Goal: Task Accomplishment & Management: Manage account settings

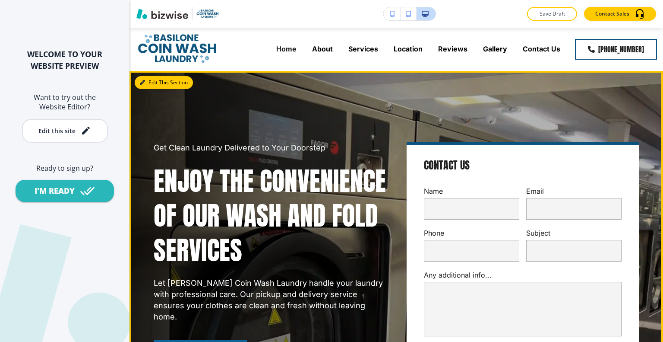
click at [149, 81] on button "Edit This Section" at bounding box center [164, 82] width 58 height 13
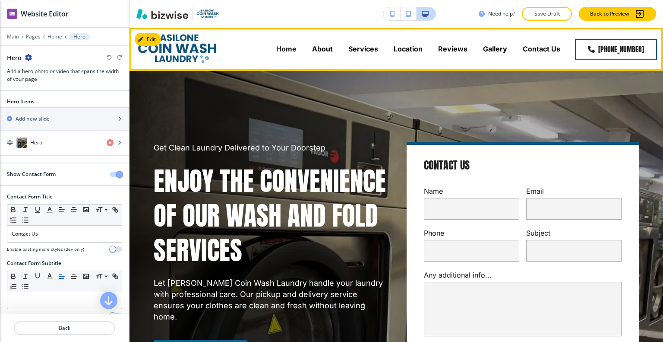
click at [286, 44] on div "Home" at bounding box center [287, 49] width 36 height 35
click at [289, 51] on p "Home" at bounding box center [286, 49] width 20 height 10
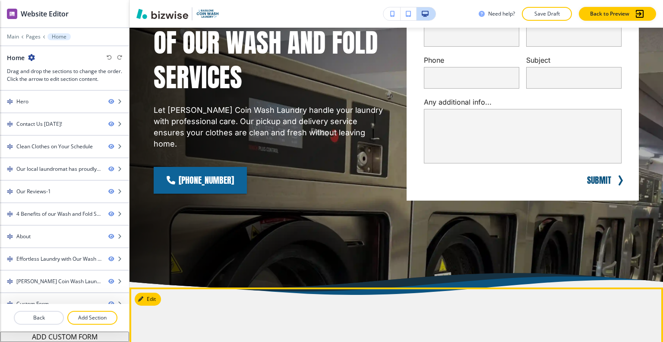
scroll to position [432, 0]
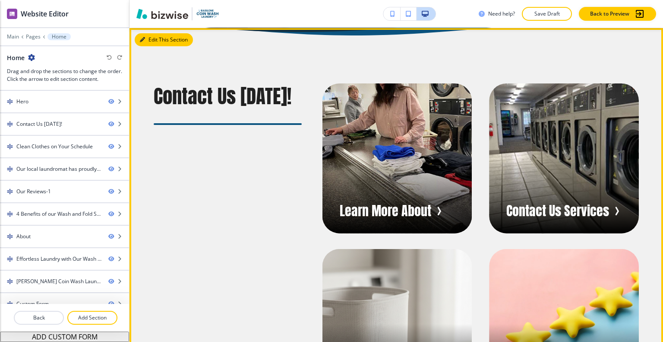
click at [156, 46] on button "Edit This Section" at bounding box center [164, 39] width 58 height 13
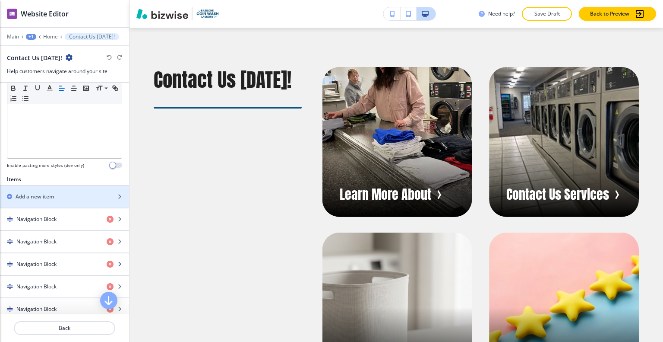
scroll to position [259, 0]
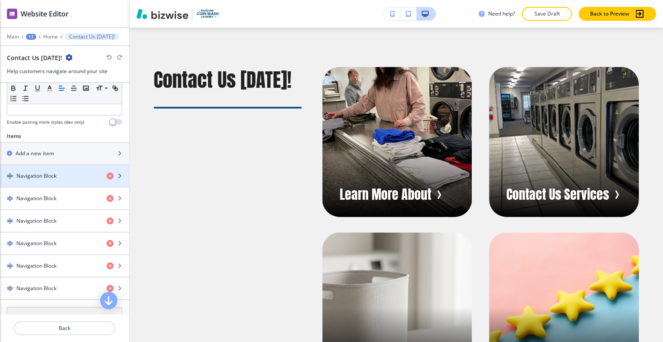
click at [37, 177] on h4 "Navigation Block" at bounding box center [36, 176] width 40 height 8
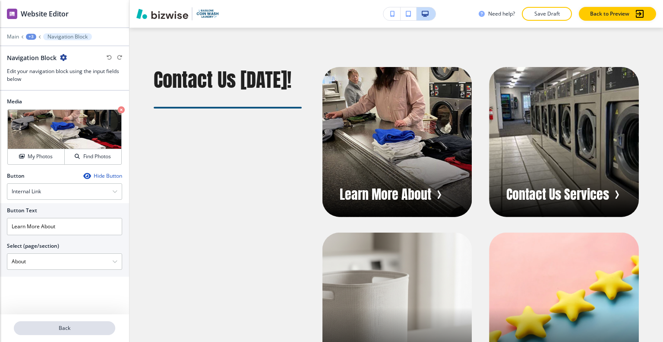
click at [69, 328] on p "Back" at bounding box center [65, 328] width 100 height 8
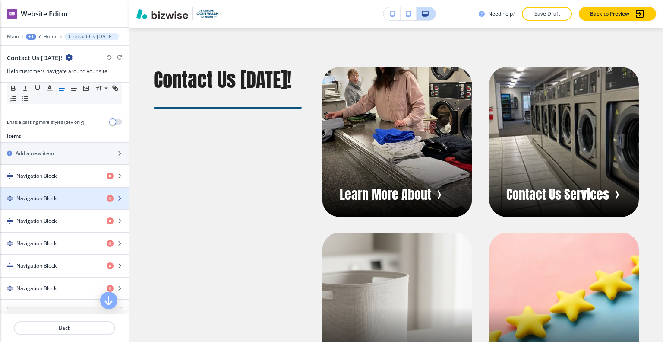
click at [41, 195] on h4 "Navigation Block" at bounding box center [36, 198] width 40 height 8
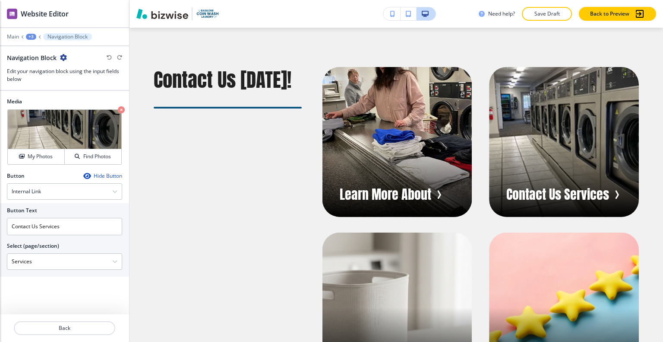
click at [73, 335] on div at bounding box center [64, 338] width 129 height 7
click at [74, 325] on p "Back" at bounding box center [65, 328] width 100 height 8
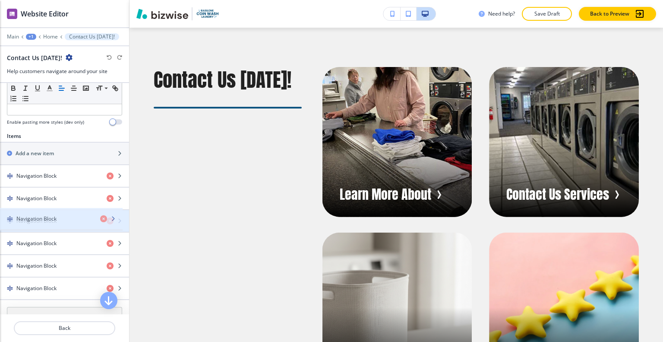
click at [50, 217] on h4 "Navigation Block" at bounding box center [36, 221] width 40 height 8
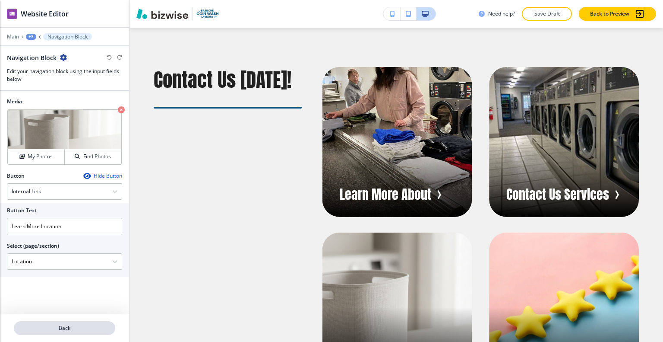
click at [60, 323] on button "Back" at bounding box center [64, 328] width 101 height 14
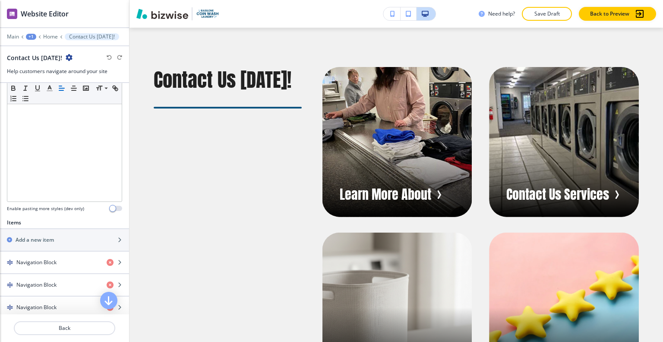
scroll to position [302, 0]
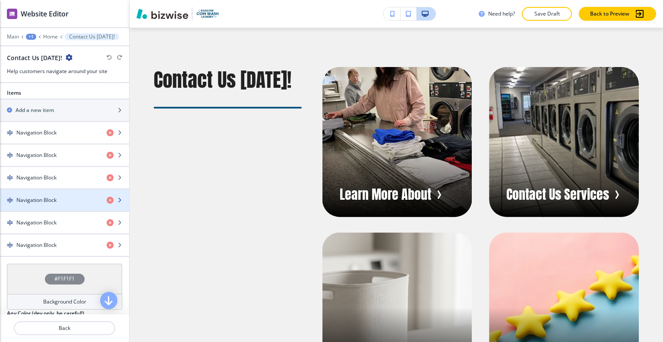
click at [56, 198] on h4 "Navigation Block" at bounding box center [36, 200] width 40 height 8
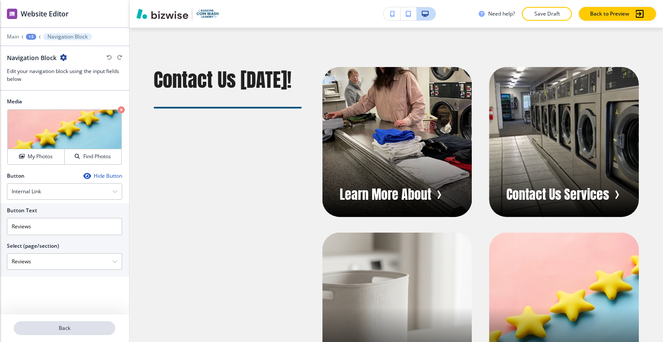
click at [78, 324] on p "Back" at bounding box center [65, 328] width 100 height 8
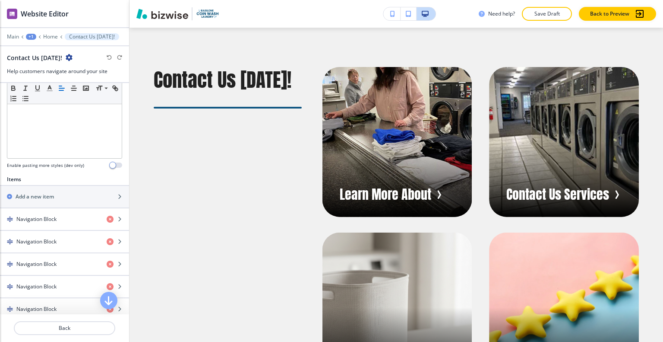
scroll to position [345, 0]
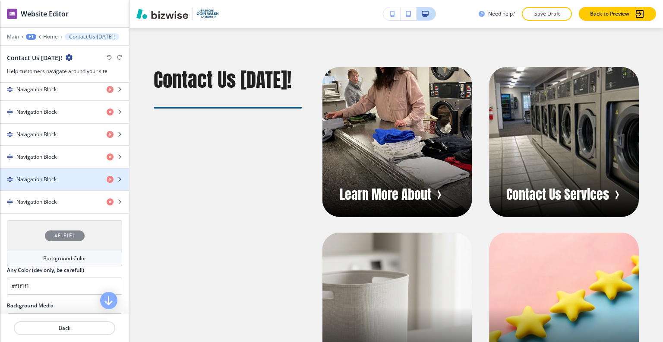
click at [78, 180] on div "Navigation Block" at bounding box center [50, 179] width 100 height 8
click at [71, 177] on div "Navigation Block" at bounding box center [50, 179] width 100 height 8
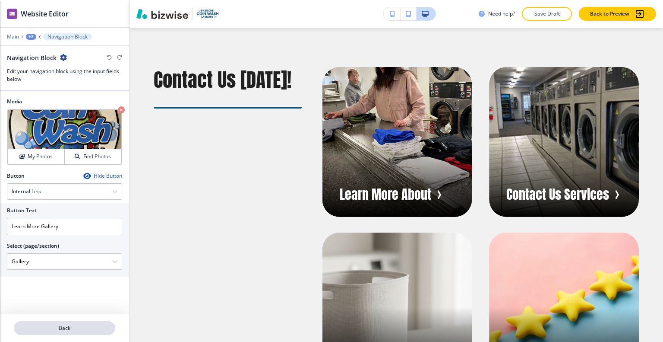
click at [70, 331] on p "Back" at bounding box center [65, 328] width 100 height 8
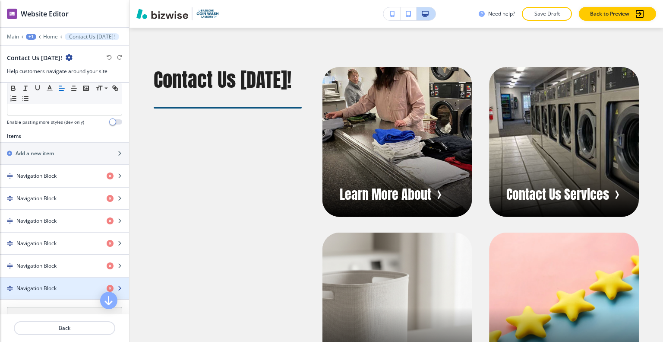
scroll to position [302, 0]
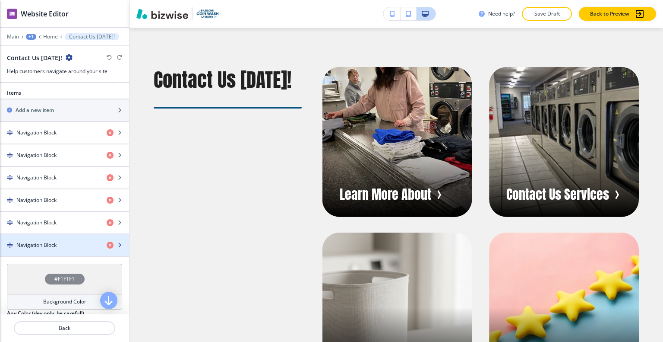
click at [45, 238] on div "Navigation Block" at bounding box center [64, 245] width 129 height 22
click at [45, 241] on h4 "Navigation Block" at bounding box center [36, 245] width 40 height 8
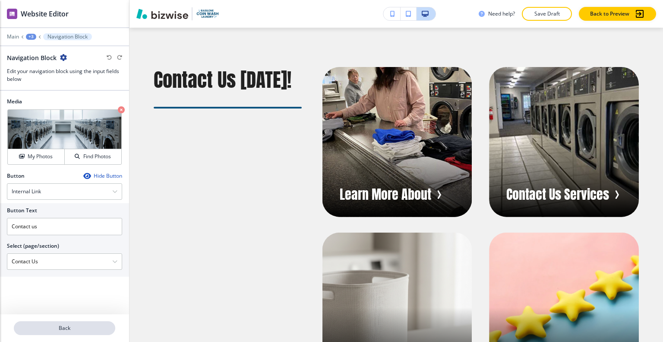
click at [69, 330] on p "Back" at bounding box center [65, 328] width 100 height 8
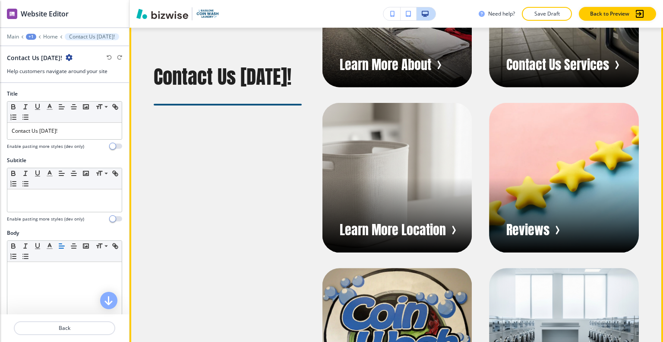
scroll to position [448, 0]
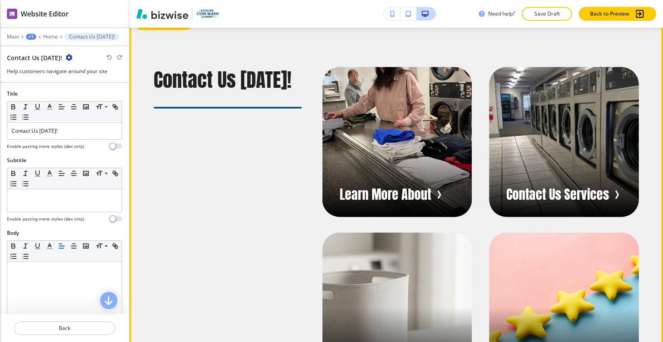
click at [151, 30] on button "Edit This Section" at bounding box center [164, 23] width 58 height 13
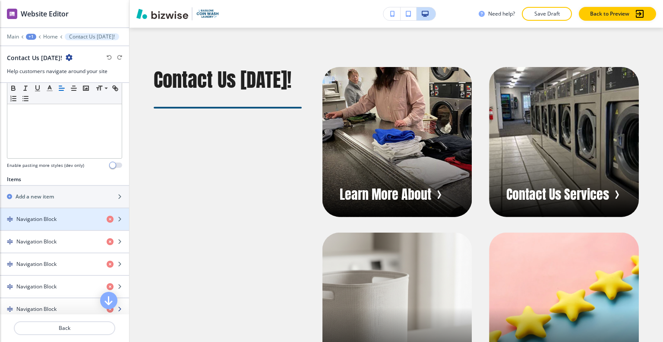
scroll to position [302, 0]
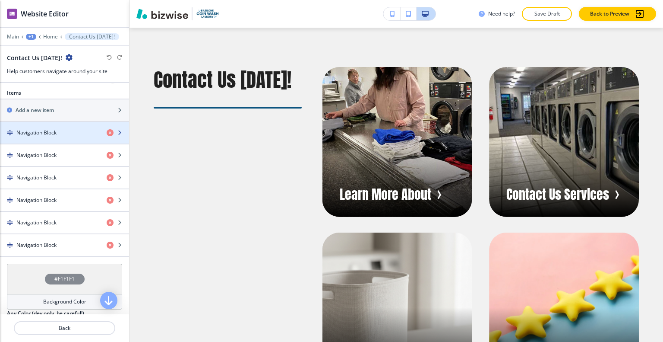
click at [46, 125] on div "button" at bounding box center [64, 125] width 129 height 7
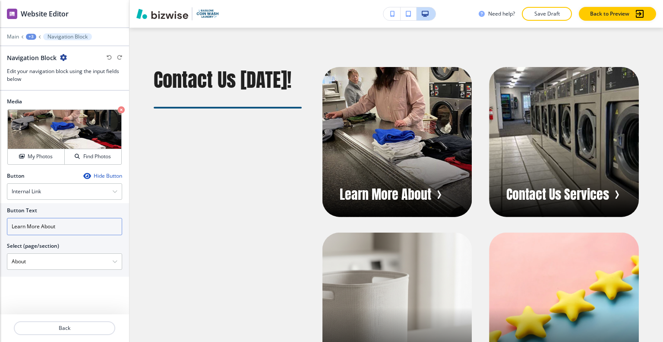
click at [44, 235] on div at bounding box center [64, 238] width 115 height 7
drag, startPoint x: 41, startPoint y: 227, endPoint x: 0, endPoint y: 224, distance: 41.5
click at [0, 224] on div "Button Text Learn More About Select (page/section) About Home Home | Hero Home …" at bounding box center [64, 239] width 129 height 73
click at [53, 223] on input "About" at bounding box center [64, 226] width 115 height 17
type input "About Us"
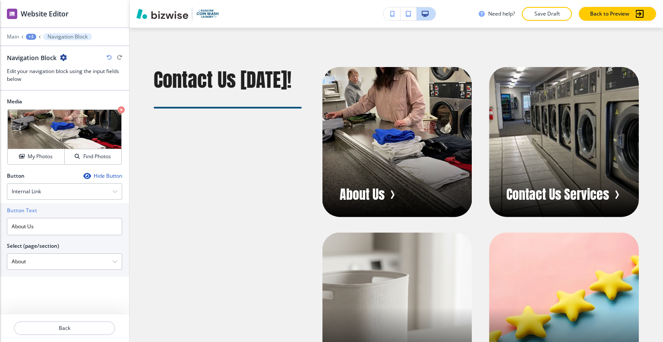
click at [60, 318] on div at bounding box center [64, 317] width 129 height 7
click at [59, 326] on p "Back" at bounding box center [65, 328] width 100 height 8
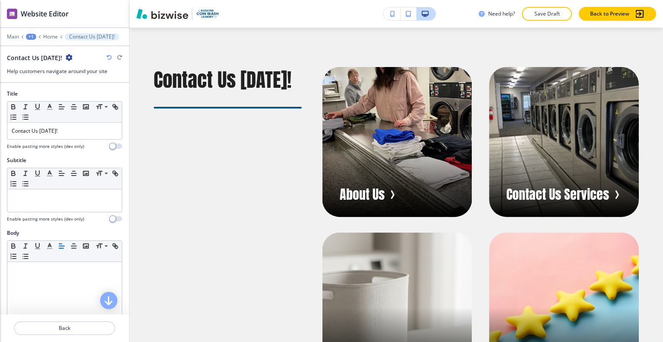
scroll to position [259, 0]
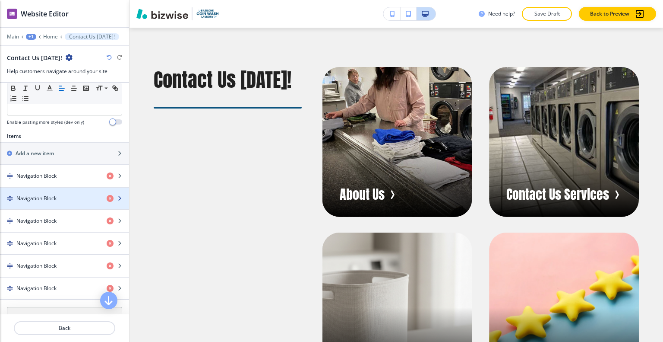
click at [35, 203] on div "button" at bounding box center [64, 205] width 129 height 7
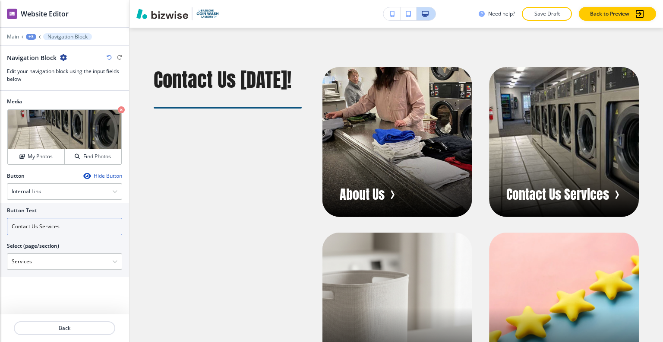
click at [41, 223] on input "Contact Us Services" at bounding box center [64, 226] width 115 height 17
click at [63, 227] on input "Contact Us Services" at bounding box center [64, 226] width 115 height 17
drag, startPoint x: 68, startPoint y: 217, endPoint x: 0, endPoint y: 221, distance: 68.3
click at [0, 221] on div "Button Text Contact Us Select (page/section) Services Home Home | Hero Home | C…" at bounding box center [64, 239] width 129 height 73
type input "Services"
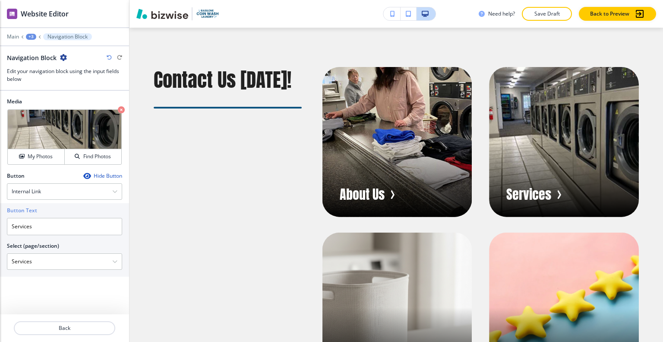
click at [33, 335] on div at bounding box center [64, 338] width 129 height 7
click at [34, 333] on button "Back" at bounding box center [64, 328] width 101 height 14
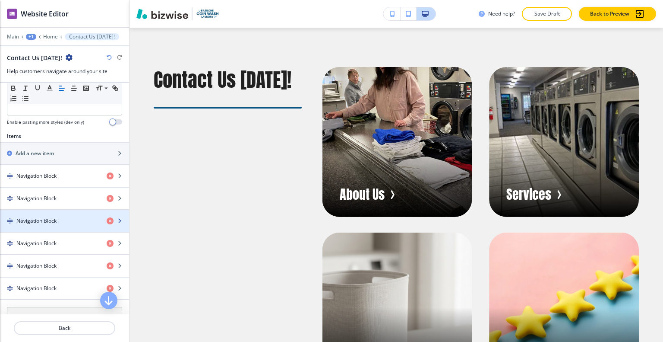
click at [42, 214] on div "button" at bounding box center [64, 213] width 129 height 7
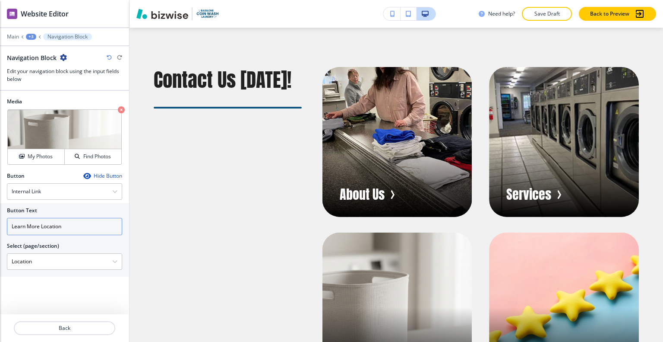
click at [59, 225] on input "Learn More Location" at bounding box center [64, 226] width 115 height 17
drag, startPoint x: 41, startPoint y: 224, endPoint x: 0, endPoint y: 216, distance: 41.3
click at [0, 216] on div "Button Text Learn More Location Select (page/section) Location Home Home | Hero…" at bounding box center [64, 239] width 129 height 73
type input "Location"
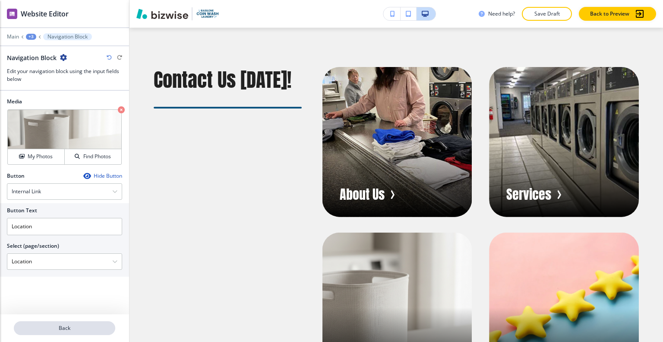
click at [82, 327] on p "Back" at bounding box center [65, 328] width 100 height 8
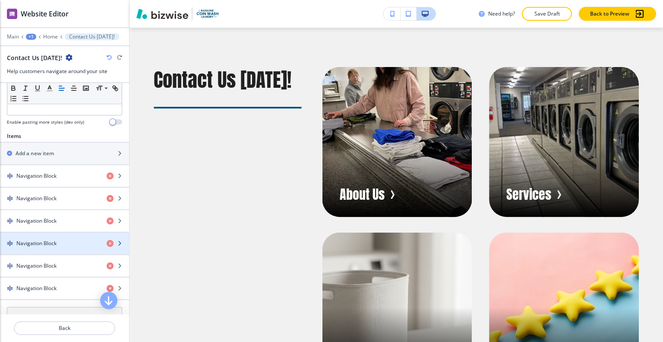
click at [62, 243] on div "Navigation Block" at bounding box center [50, 243] width 100 height 8
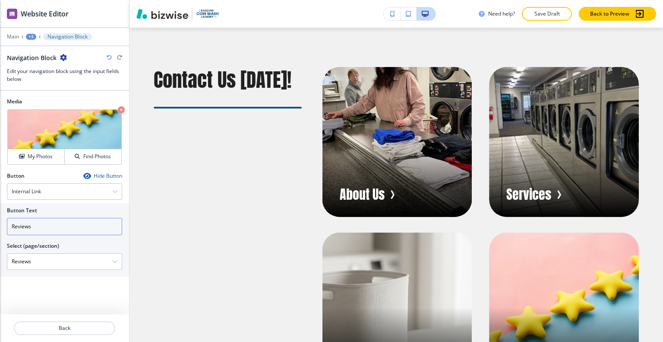
click at [29, 220] on input "Reviews" at bounding box center [64, 226] width 115 height 17
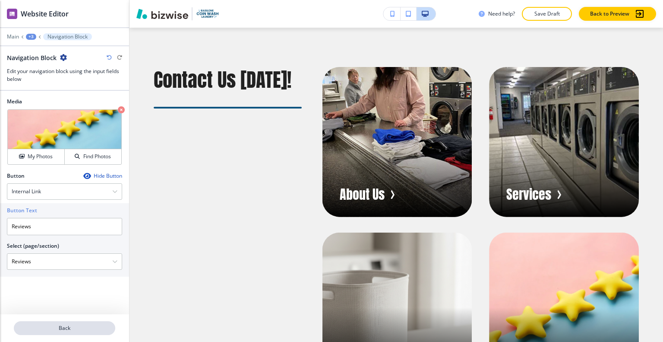
click at [41, 321] on button "Back" at bounding box center [64, 328] width 101 height 14
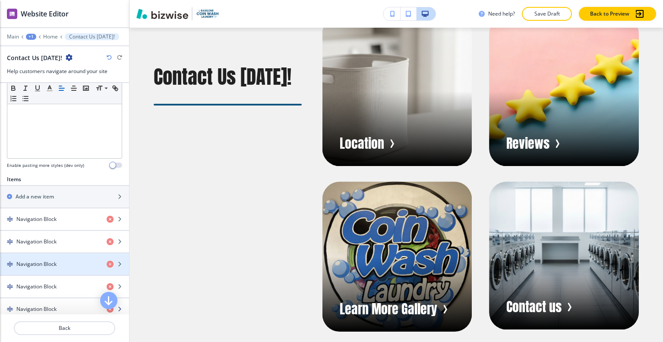
scroll to position [302, 0]
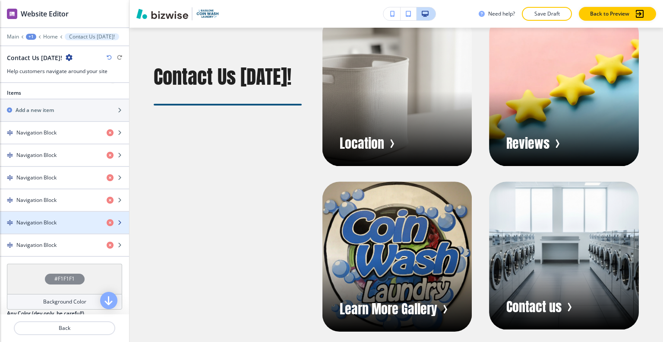
click at [71, 219] on div "Navigation Block" at bounding box center [50, 223] width 100 height 8
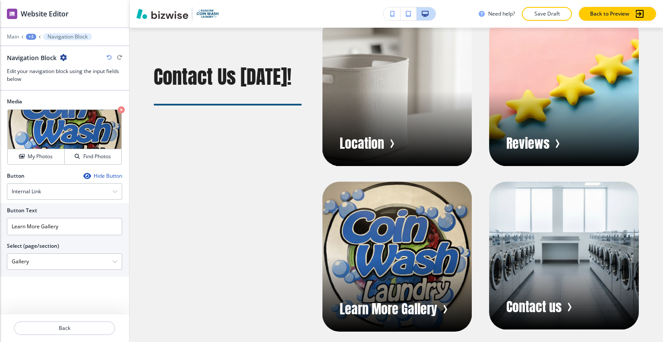
click at [32, 214] on div at bounding box center [64, 215] width 115 height 3
click at [35, 220] on input "Learn More Gallery" at bounding box center [64, 226] width 115 height 17
drag, startPoint x: 40, startPoint y: 225, endPoint x: 0, endPoint y: 230, distance: 40.6
click at [0, 230] on div "Button Text Learn More Gallery Select (page/section) Gallery Home Home | Hero H…" at bounding box center [64, 239] width 129 height 73
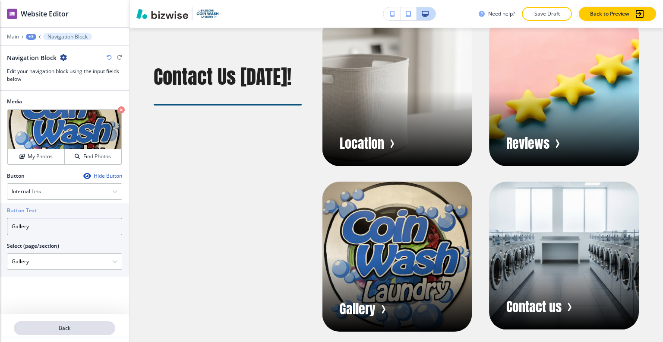
type input "Gallery"
click at [38, 331] on p "Back" at bounding box center [65, 328] width 100 height 8
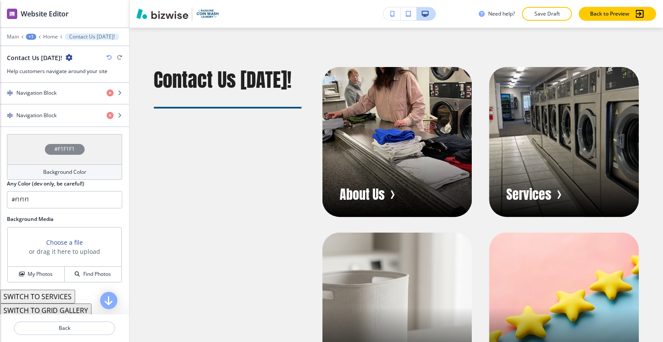
scroll to position [345, 0]
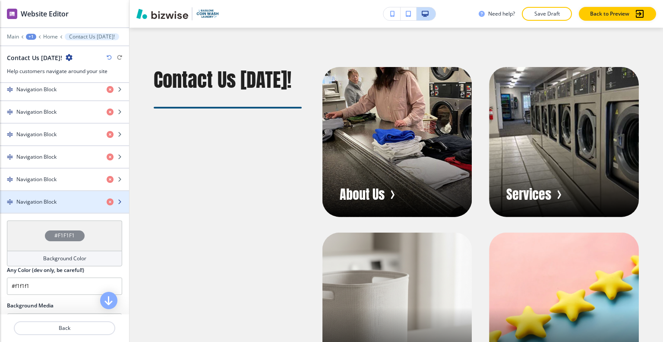
click at [45, 206] on div "button" at bounding box center [64, 209] width 129 height 7
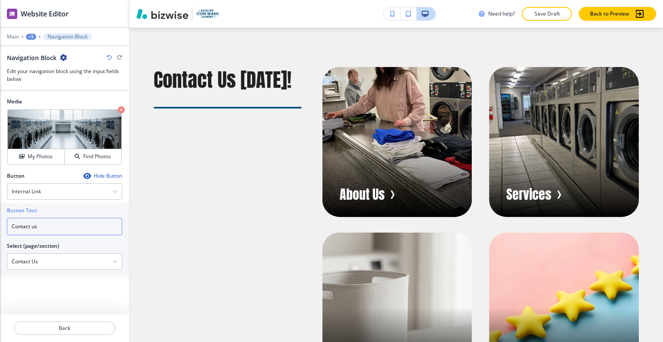
click at [29, 231] on input "Contact us" at bounding box center [64, 226] width 115 height 17
click at [54, 336] on div at bounding box center [64, 338] width 129 height 7
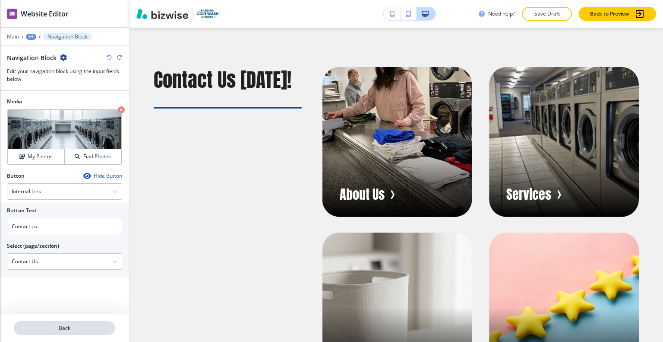
click at [55, 332] on button "Back" at bounding box center [64, 328] width 101 height 14
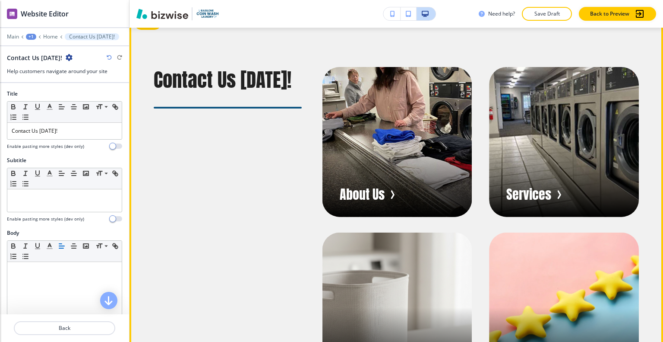
scroll to position [405, 0]
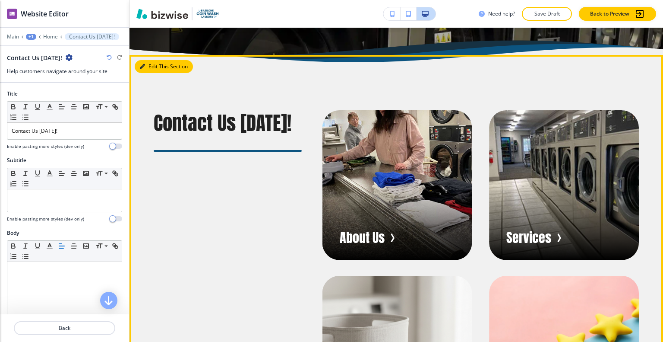
click at [154, 73] on button "Edit This Section" at bounding box center [164, 66] width 58 height 13
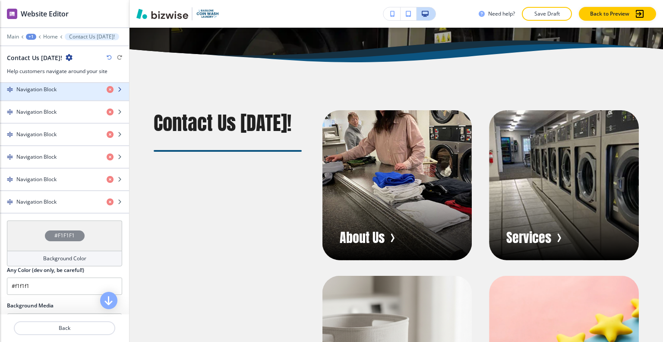
scroll to position [302, 0]
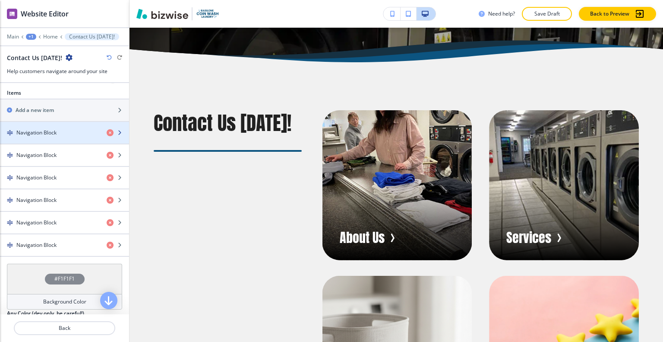
click at [55, 136] on div "button" at bounding box center [64, 139] width 129 height 7
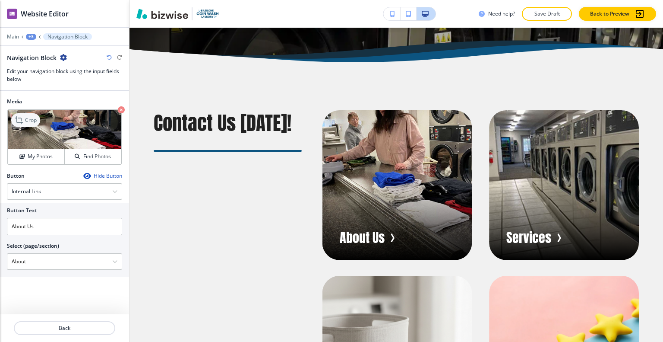
click at [33, 122] on p "Crop" at bounding box center [31, 120] width 12 height 8
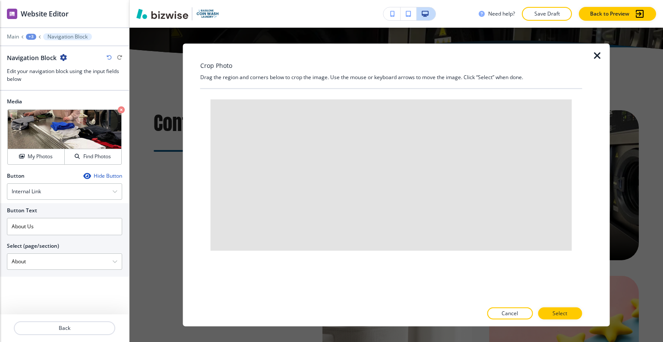
scroll to position [448, 0]
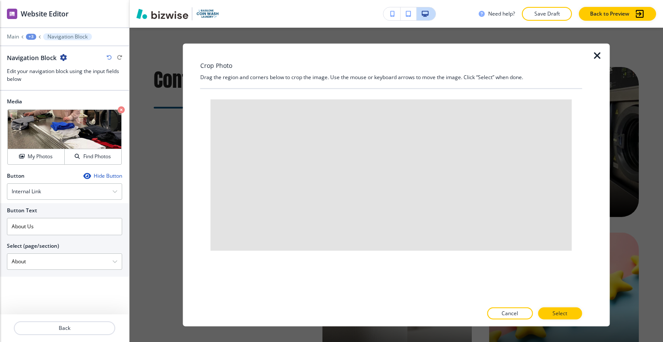
click at [599, 54] on icon "button" at bounding box center [598, 55] width 10 height 10
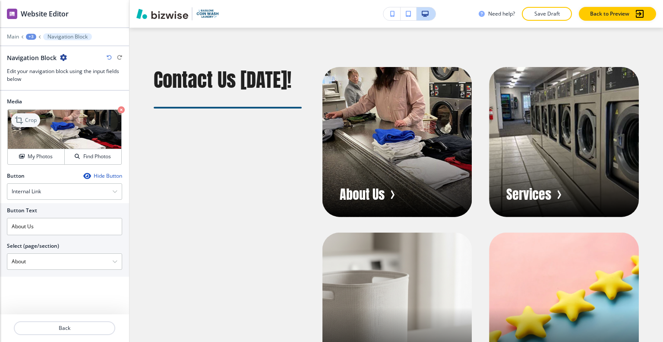
click at [22, 115] on icon at bounding box center [20, 120] width 10 height 10
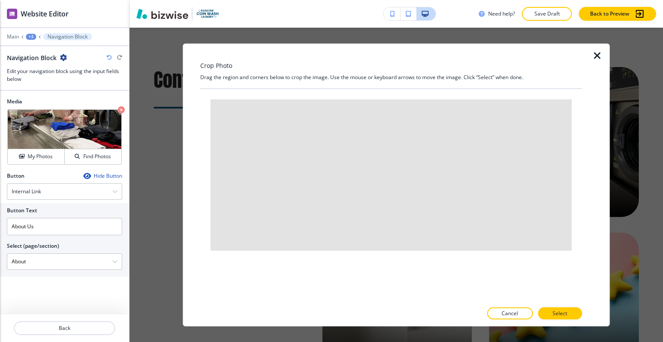
click at [598, 56] on icon "button" at bounding box center [598, 55] width 10 height 10
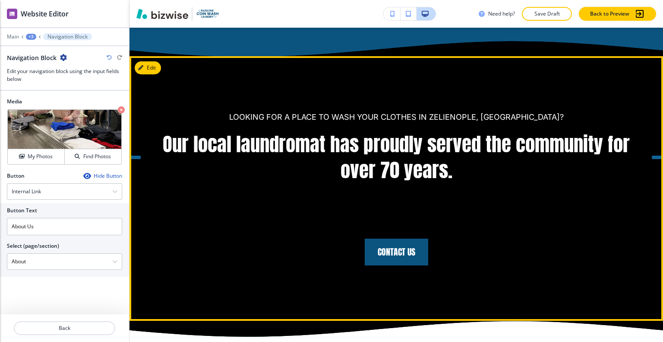
scroll to position [1269, 0]
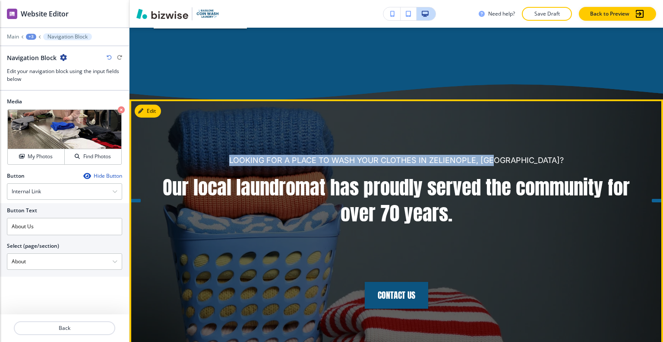
drag, startPoint x: 530, startPoint y: 169, endPoint x: 339, endPoint y: 169, distance: 190.9
click at [249, 155] on div "LOOKING FOR A PLACE TO WASH YOUR CLOTHES IN ZELIENOPLE, PA? Our local laundroma…" at bounding box center [397, 231] width 534 height 264
copy p "LOOKING FOR A PLACE TO WASH YOUR CLOTHES IN ZELIENOPLE, [GEOGRAPHIC_DATA]?"
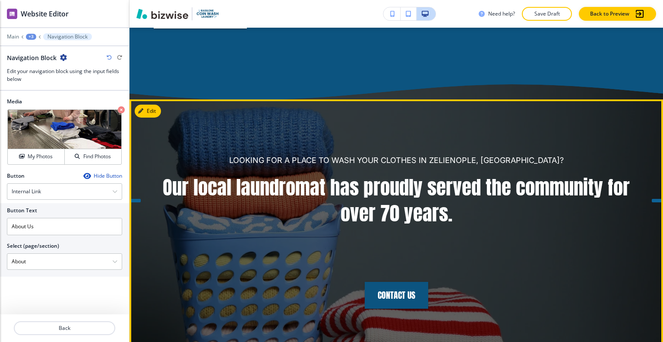
click at [447, 225] on p "Our local laundromat has proudly served the community for over 70 years." at bounding box center [396, 200] width 485 height 52
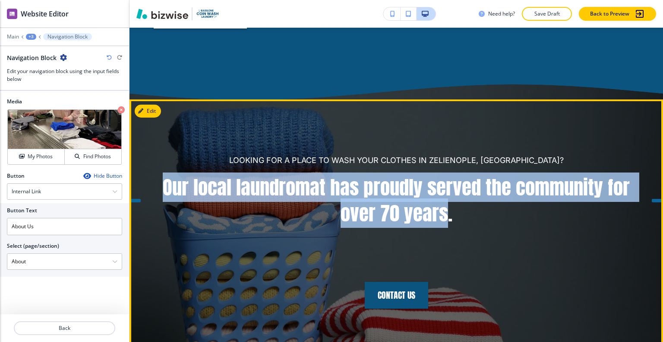
drag, startPoint x: 444, startPoint y: 224, endPoint x: 159, endPoint y: 193, distance: 287.2
click at [159, 193] on p "Our local laundromat has proudly served the community for over 70 years." at bounding box center [396, 200] width 485 height 52
copy p "Our local laundromat has proudly served the community for over 70 years"
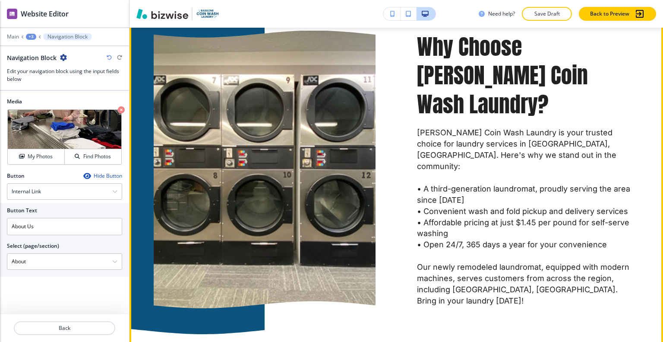
scroll to position [2737, 0]
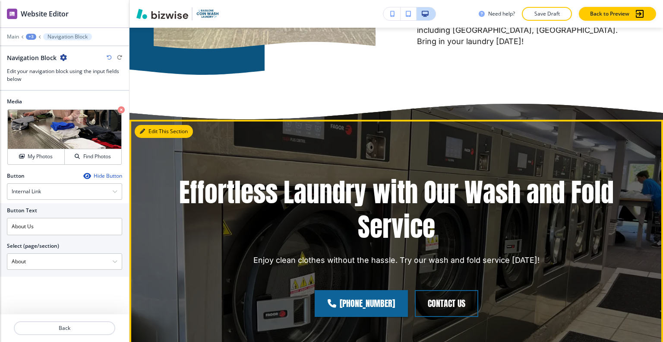
click at [146, 130] on button "Edit This Section" at bounding box center [164, 131] width 58 height 13
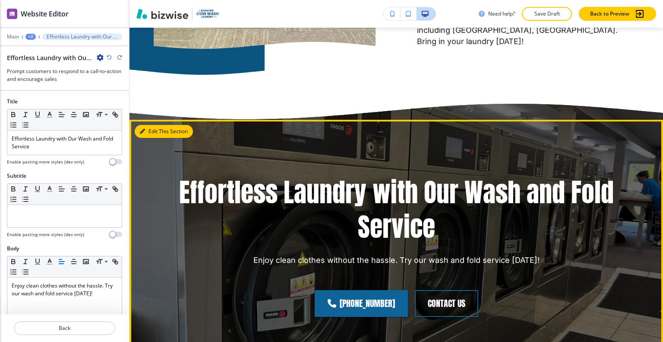
scroll to position [2834, 0]
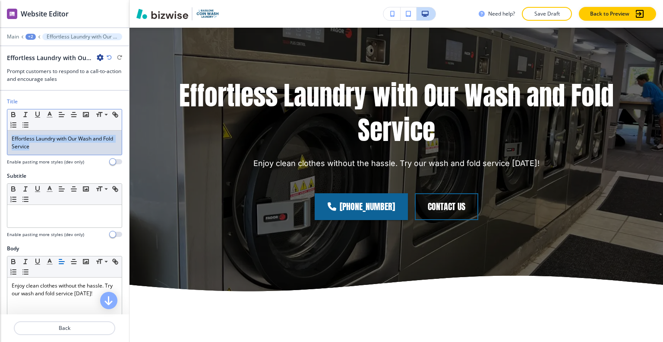
drag, startPoint x: 92, startPoint y: 148, endPoint x: 0, endPoint y: 128, distance: 93.7
click at [0, 128] on div "Title Small Normal Large Huge Effortless Laundry with Our Wash and Fold Service…" at bounding box center [64, 135] width 129 height 74
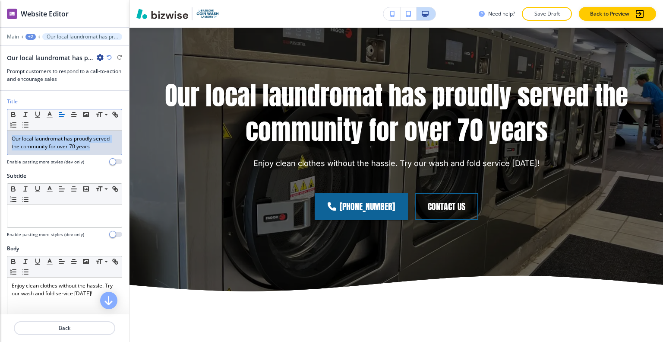
drag, startPoint x: 92, startPoint y: 145, endPoint x: 6, endPoint y: 123, distance: 87.9
click at [3, 122] on div "Title Small Normal Large Huge Our local laundromat has proudly served the commu…" at bounding box center [64, 135] width 129 height 74
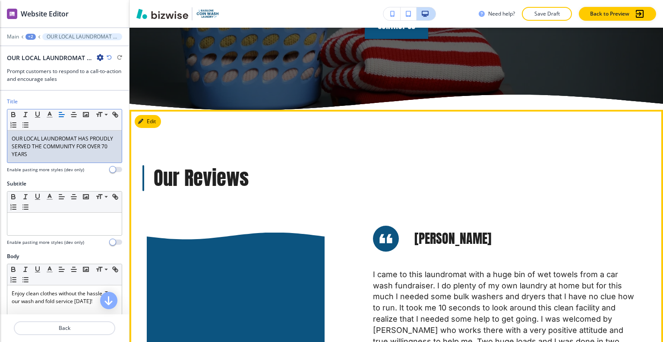
scroll to position [1366, 0]
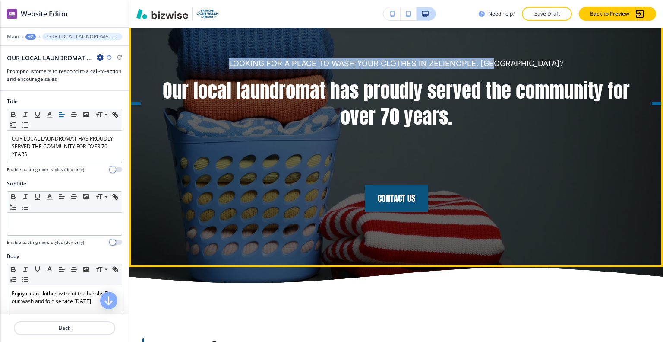
drag, startPoint x: 527, startPoint y: 73, endPoint x: 263, endPoint y: 60, distance: 264.7
click at [263, 60] on div "LOOKING FOR A PLACE TO WASH YOUR CLOTHES IN ZELIENOPLE, PA? Our local laundroma…" at bounding box center [397, 135] width 534 height 264
copy p "LOOKING FOR A PLACE TO WASH YOUR CLOTHES IN ZELIENOPLE, [GEOGRAPHIC_DATA]?"
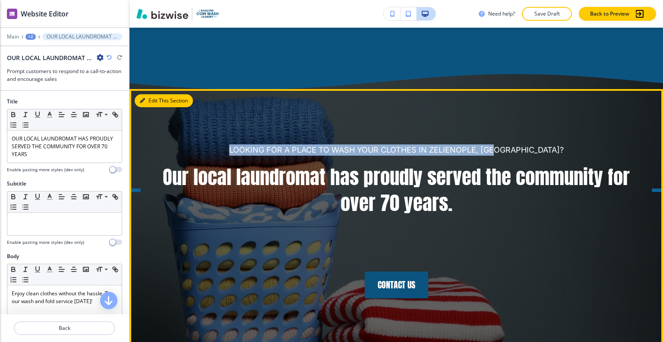
click at [147, 107] on button "Edit This Section" at bounding box center [164, 100] width 58 height 13
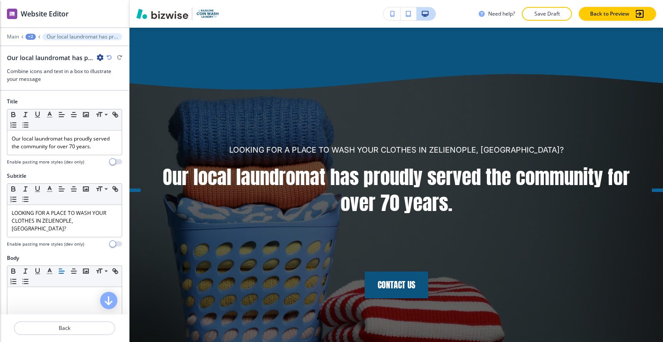
scroll to position [1350, 0]
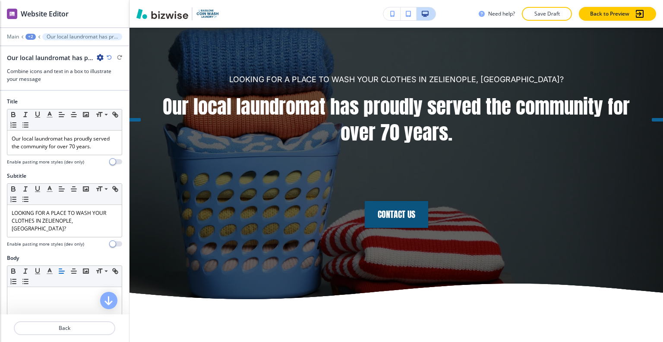
click at [99, 58] on icon "button" at bounding box center [100, 57] width 7 height 7
click at [126, 105] on p "Delete Section" at bounding box center [124, 102] width 44 height 8
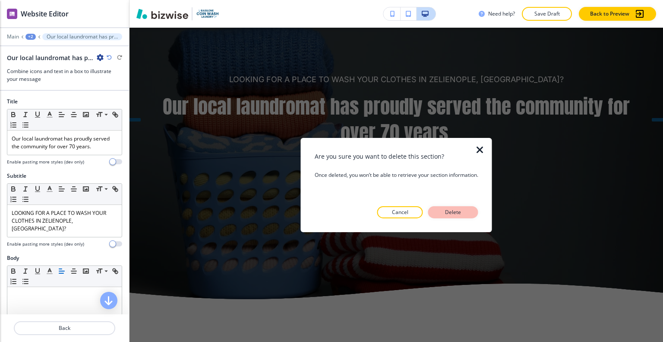
click at [460, 216] on button "Delete" at bounding box center [453, 212] width 50 height 12
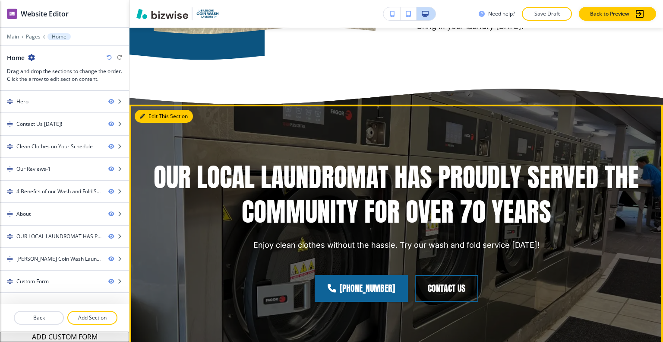
click at [149, 119] on button "Edit This Section" at bounding box center [164, 116] width 58 height 13
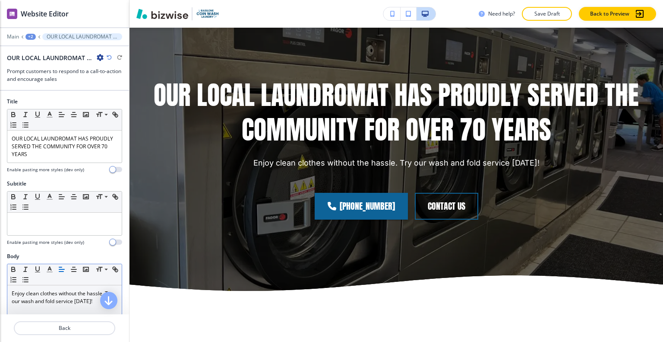
scroll to position [86, 0]
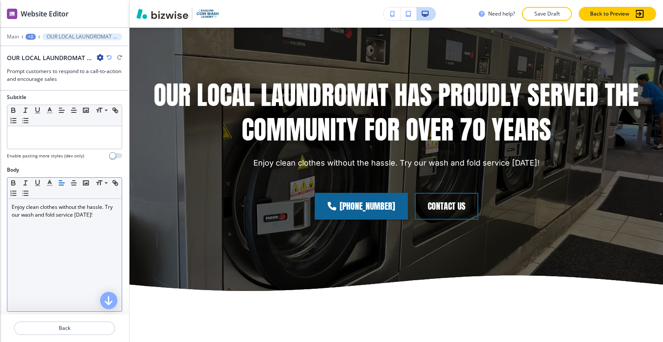
click at [79, 219] on div "Enjoy clean clothes without the hassle. Try our wash and fold service [DATE]!" at bounding box center [64, 255] width 114 height 112
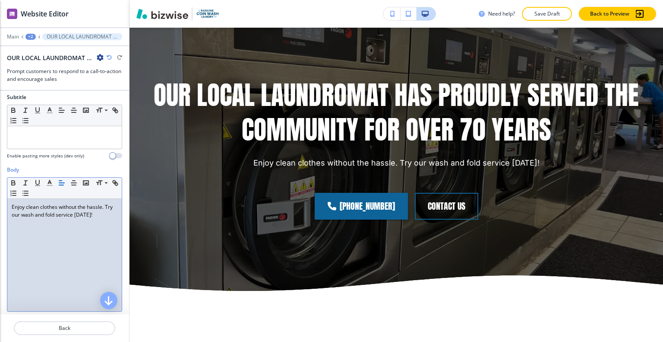
click at [12, 204] on p "Enjoy clean clothes without the hassle. Try our wash and fold service [DATE]!" at bounding box center [65, 211] width 106 height 16
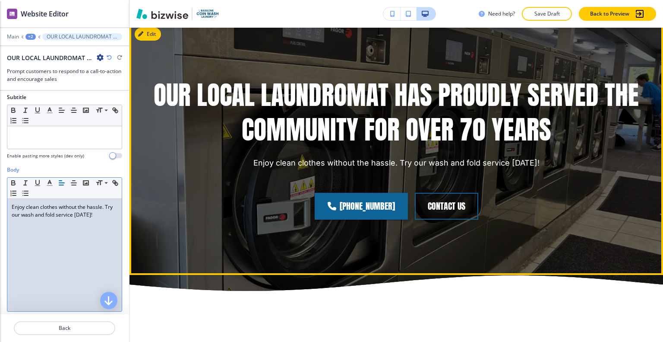
scroll to position [2511, 0]
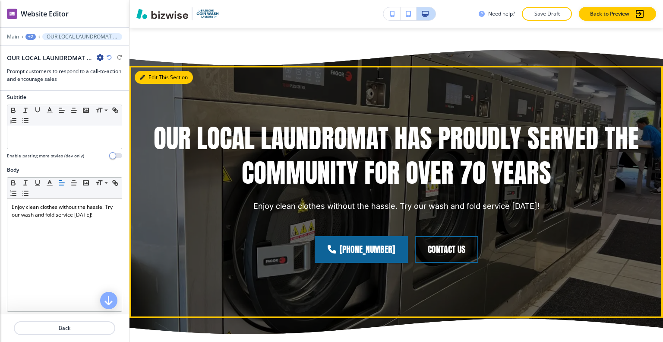
click at [154, 84] on button "Edit This Section" at bounding box center [164, 77] width 58 height 13
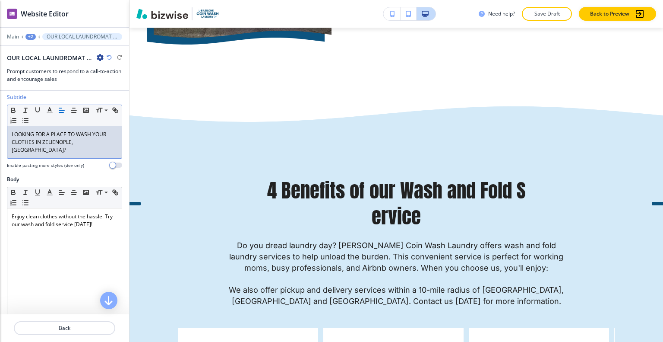
scroll to position [1753, 0]
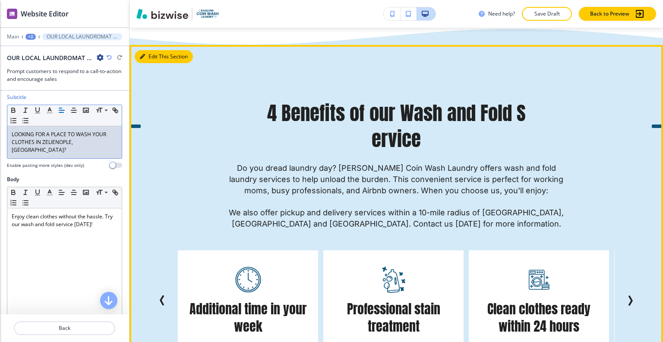
click at [150, 63] on button "Edit This Section" at bounding box center [164, 56] width 58 height 13
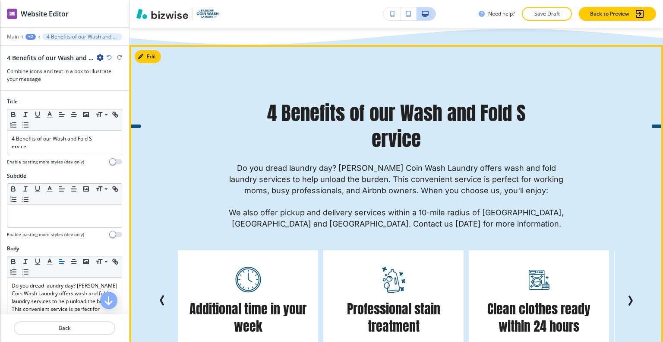
scroll to position [1779, 0]
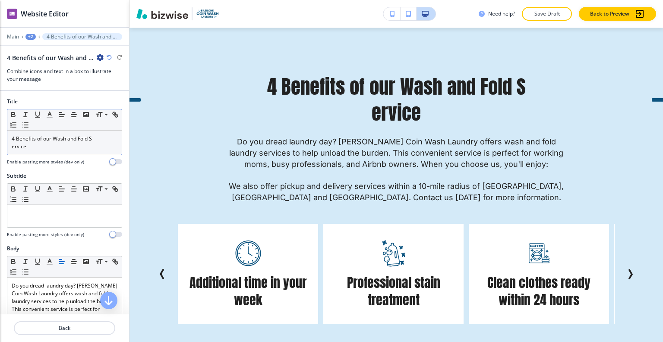
click at [14, 146] on p "4 Benefits of our Wash and Fold S ervice" at bounding box center [65, 143] width 106 height 16
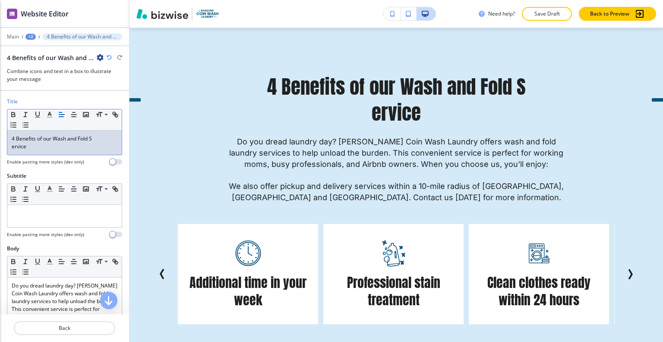
click at [12, 145] on p "4 Benefits of our Wash and Fold S ervice" at bounding box center [65, 143] width 106 height 16
click at [32, 147] on p "4 Benefits of our Wash and Fold S ervice" at bounding box center [65, 143] width 106 height 16
drag, startPoint x: 32, startPoint y: 147, endPoint x: 0, endPoint y: 144, distance: 32.5
click at [0, 144] on div "Title Small Normal Large Huge 4 Benefits of our Wash and Fold S ervice Enable p…" at bounding box center [64, 135] width 129 height 74
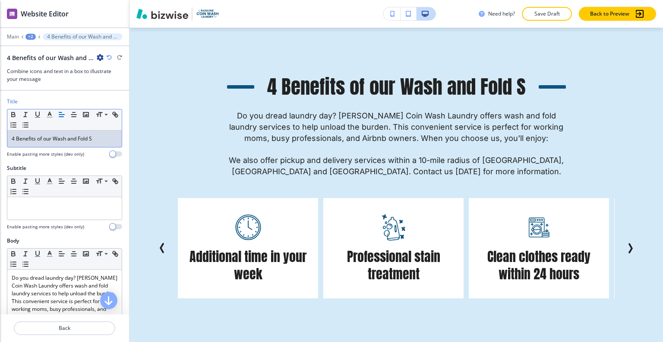
click at [93, 138] on p "4 Benefits of our Wash and Fold S" at bounding box center [65, 139] width 106 height 8
click at [92, 138] on p "4 Benefits of our Wash and Fold S" at bounding box center [65, 139] width 106 height 8
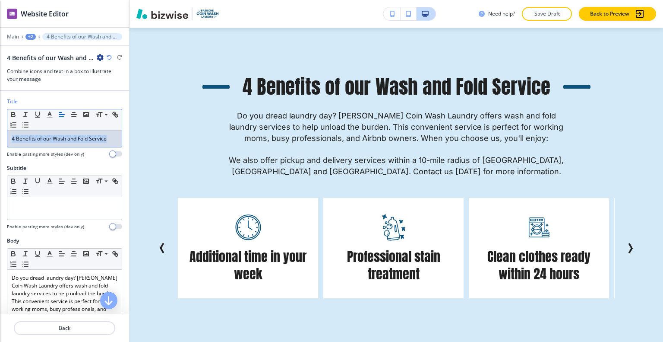
drag, startPoint x: 105, startPoint y: 138, endPoint x: 2, endPoint y: 120, distance: 104.2
click at [0, 124] on div "Title Small Normal Large Huge 4 Benefits of our Wash and Fold Service Enable pa…" at bounding box center [64, 131] width 129 height 67
click at [72, 118] on button "button" at bounding box center [74, 114] width 12 height 10
click at [74, 117] on line "button" at bounding box center [74, 117] width 4 height 0
click at [73, 112] on line "button" at bounding box center [74, 112] width 3 height 0
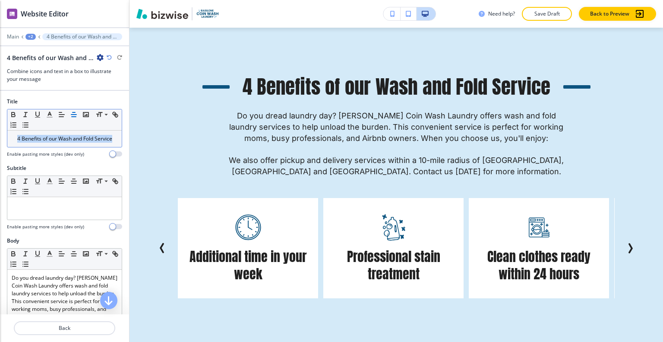
click at [75, 112] on icon "button" at bounding box center [74, 115] width 8 height 8
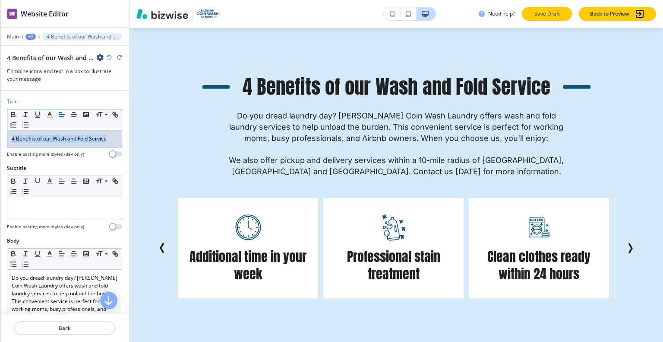
click at [542, 19] on button "Save Draft" at bounding box center [547, 14] width 50 height 14
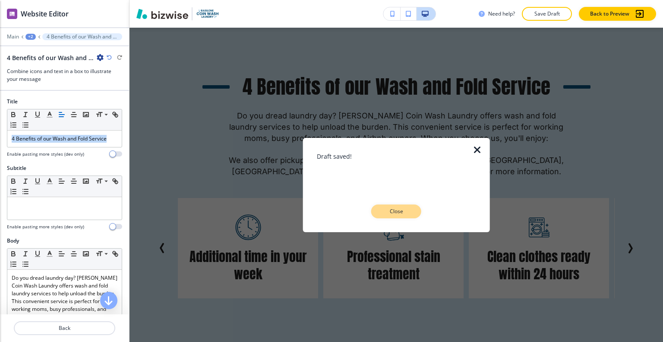
click at [395, 217] on button "Close" at bounding box center [396, 211] width 50 height 14
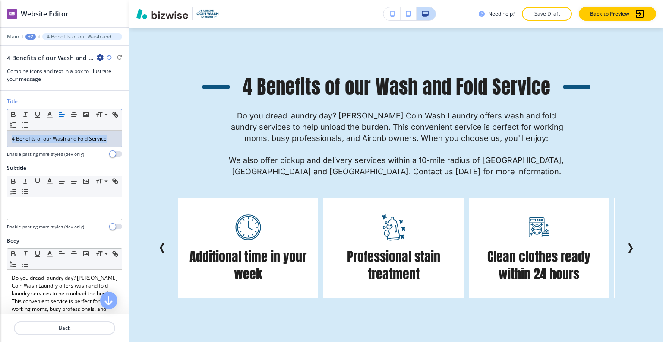
click at [106, 138] on p "4 Benefits of our Wash and Fold Service" at bounding box center [65, 139] width 106 height 8
drag, startPoint x: 115, startPoint y: 134, endPoint x: 5, endPoint y: 120, distance: 110.6
click at [1, 123] on div "Title Small Normal Large Huge 4 Benefits of our Wash and Fold Service Enable pa…" at bounding box center [64, 131] width 129 height 67
click at [76, 114] on line "button" at bounding box center [73, 114] width 5 height 0
click at [28, 127] on line "button" at bounding box center [26, 127] width 4 height 0
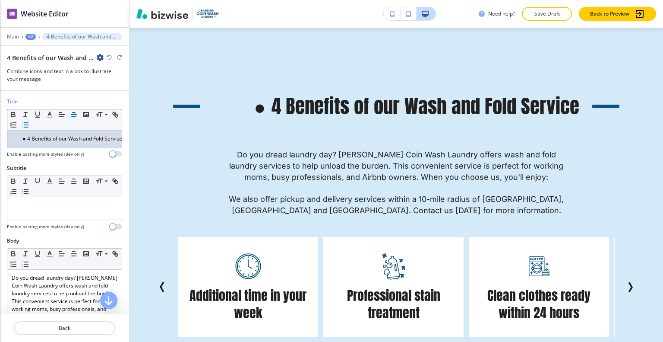
click at [108, 58] on icon "button" at bounding box center [109, 57] width 5 height 5
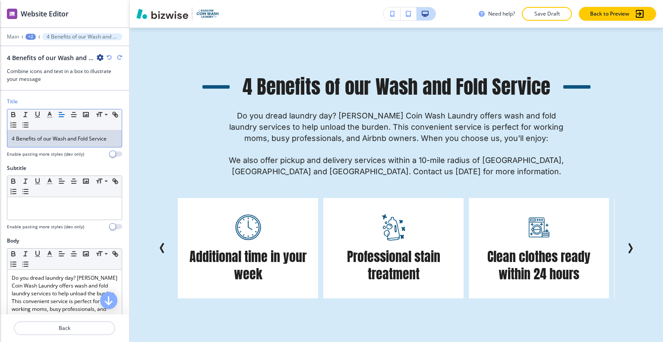
click at [98, 135] on p "4 Benefits of our Wash and Fold Service" at bounding box center [65, 139] width 106 height 8
drag, startPoint x: 121, startPoint y: 142, endPoint x: 115, endPoint y: 143, distance: 6.1
click at [115, 143] on div "Title Small Normal Large Huge 4 Benefits of our Wash and Fold Service Enable pa…" at bounding box center [64, 131] width 129 height 67
click at [112, 139] on p "4 Benefits of our Wash and Fold Service" at bounding box center [65, 139] width 106 height 8
click at [105, 133] on div "4 Benefits of our Wash and Fold Service" at bounding box center [64, 138] width 114 height 16
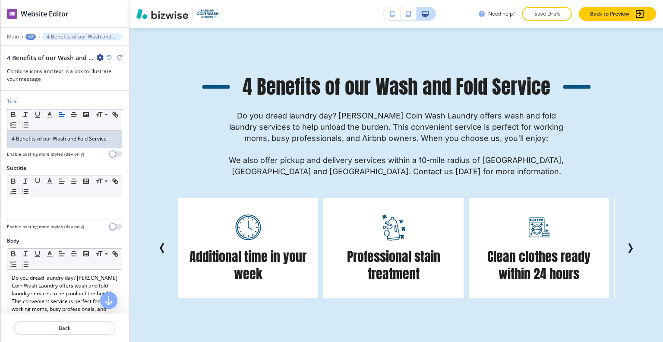
drag, startPoint x: 107, startPoint y: 136, endPoint x: 23, endPoint y: 132, distance: 84.3
click at [3, 128] on div "Title Small Normal Large Huge 4 Benefits of our Wash and Fold Service Enable pa…" at bounding box center [64, 131] width 129 height 67
copy p "4 Benefits of our Wash and Fold Service"
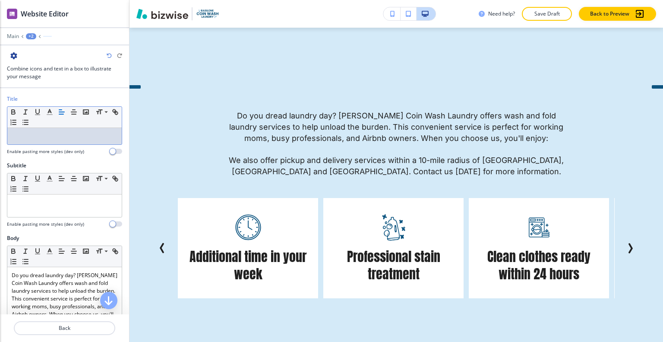
drag, startPoint x: 36, startPoint y: 120, endPoint x: 17, endPoint y: 134, distance: 23.5
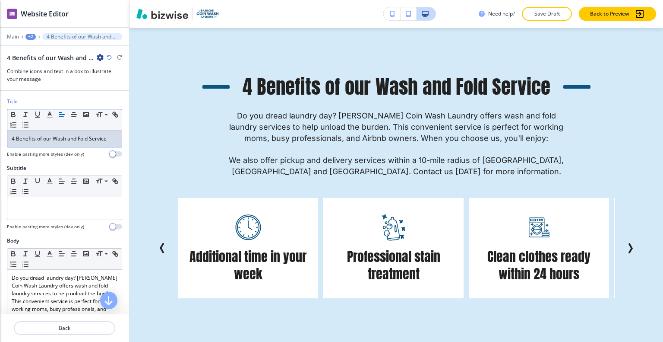
drag, startPoint x: 73, startPoint y: 147, endPoint x: 14, endPoint y: 130, distance: 61.1
click at [1, 130] on div "Title Small Normal Large Huge 4 Benefits of our Wash and Fold Service Enable pa…" at bounding box center [64, 131] width 129 height 67
click at [76, 115] on icon "button" at bounding box center [74, 115] width 8 height 8
click at [72, 117] on line "button" at bounding box center [74, 117] width 4 height 0
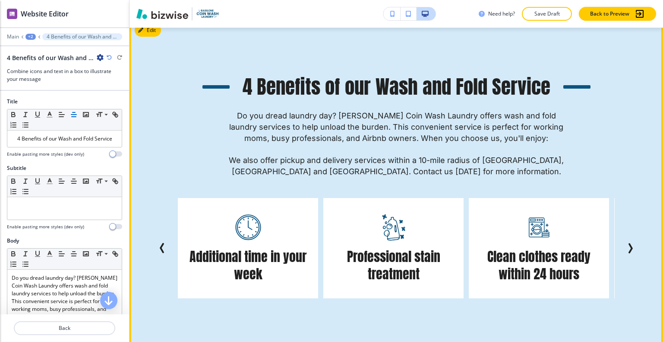
click at [374, 137] on p "Do you dread laundry day? [PERSON_NAME] Coin Wash Laundry offers wash and fold …" at bounding box center [396, 127] width 337 height 34
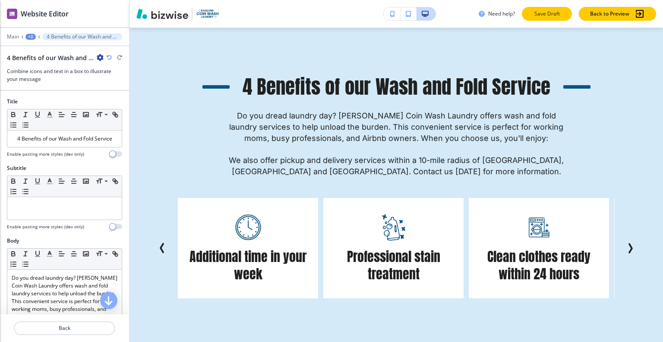
click at [546, 17] on p "Save Draft" at bounding box center [547, 14] width 28 height 8
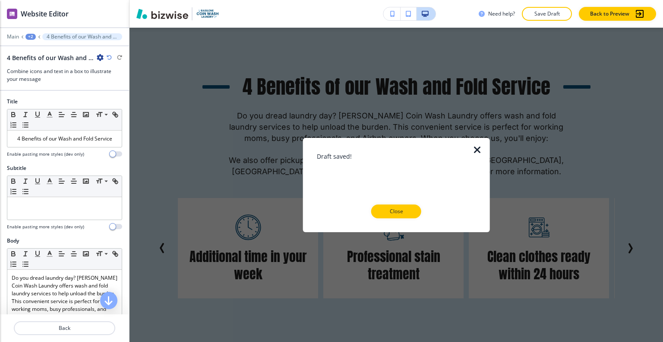
drag, startPoint x: 411, startPoint y: 209, endPoint x: 406, endPoint y: 206, distance: 6.0
click at [411, 209] on button "Close" at bounding box center [396, 211] width 50 height 14
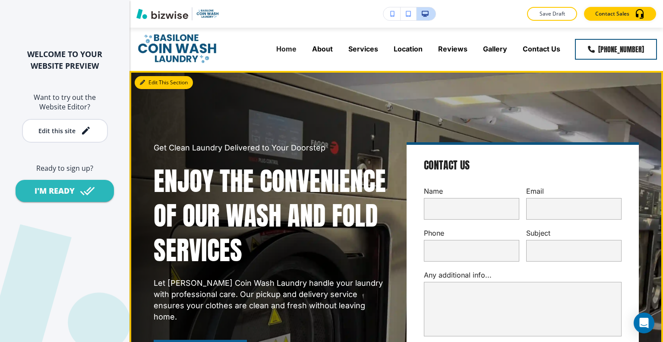
click at [152, 84] on button "Edit This Section" at bounding box center [164, 82] width 58 height 13
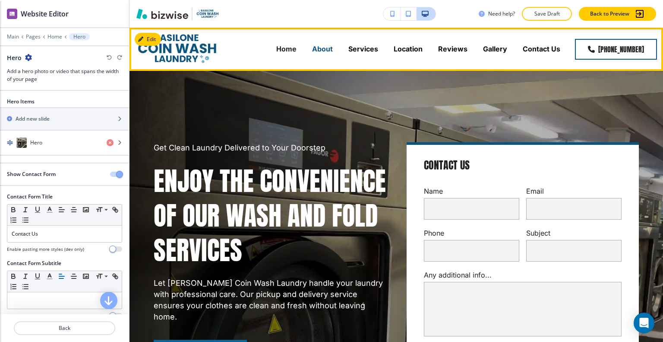
click at [321, 52] on p "About" at bounding box center [322, 49] width 21 height 10
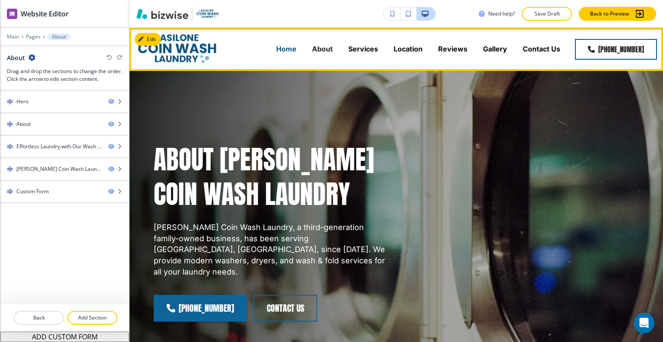
click at [282, 50] on p "Home" at bounding box center [286, 49] width 20 height 10
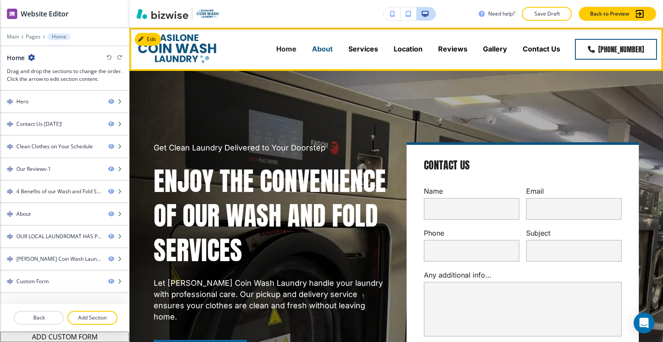
click at [327, 49] on p "About" at bounding box center [322, 49] width 21 height 10
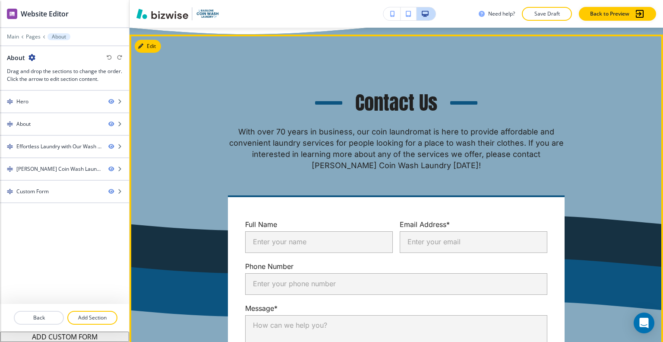
scroll to position [1727, 0]
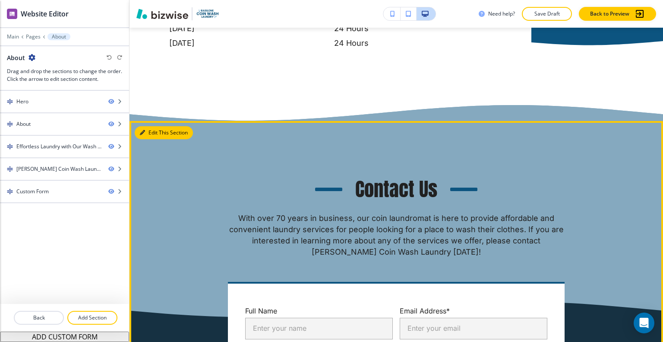
click at [153, 131] on button "Edit This Section" at bounding box center [164, 132] width 58 height 13
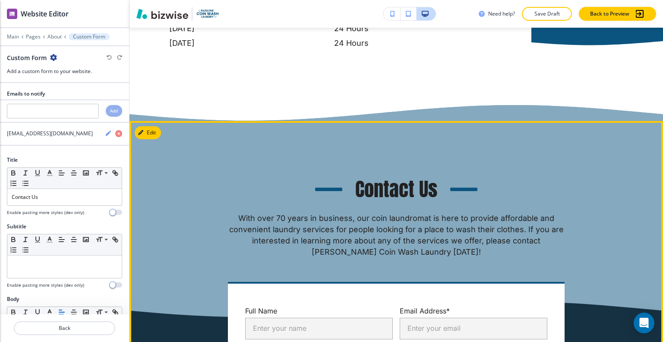
scroll to position [1817, 0]
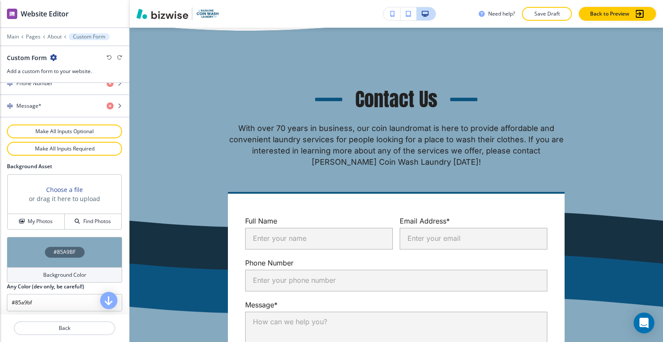
click at [21, 241] on div "#85A9BF" at bounding box center [64, 252] width 115 height 30
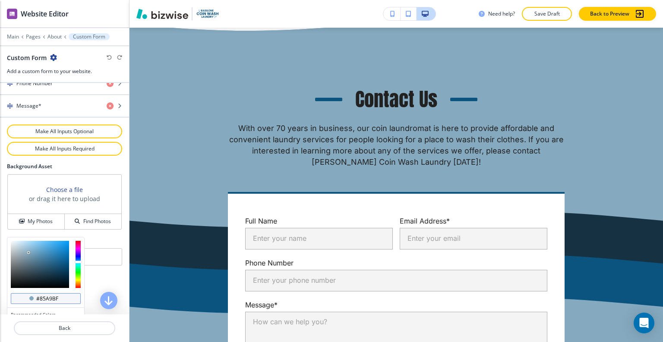
scroll to position [494, 0]
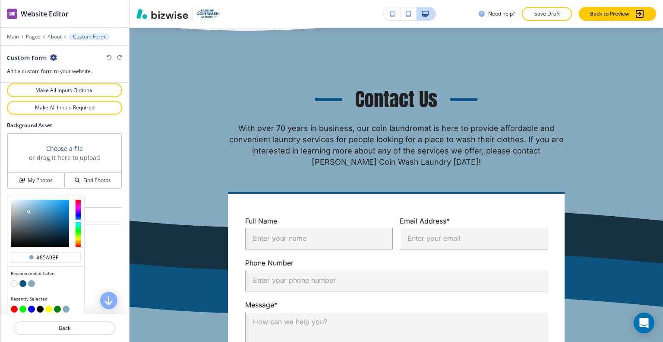
click at [32, 280] on button "button" at bounding box center [31, 283] width 7 height 7
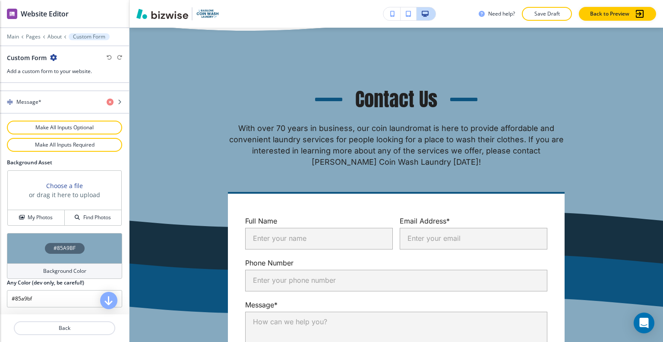
scroll to position [453, 0]
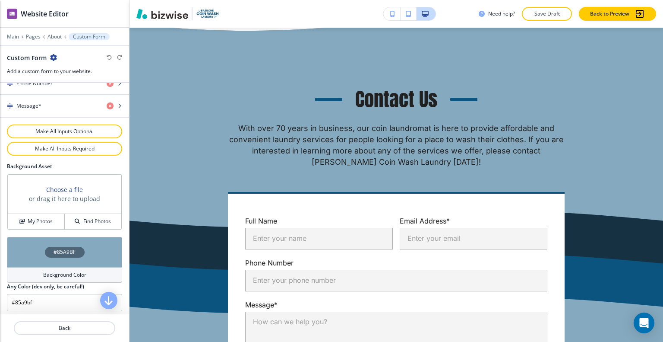
click at [45, 247] on div "#85A9BF" at bounding box center [65, 252] width 40 height 11
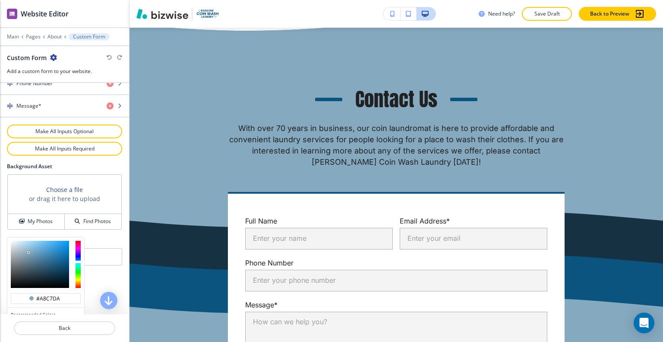
type input "#a9c9dc"
click at [24, 243] on div at bounding box center [40, 264] width 58 height 47
type input "#a9c9dc"
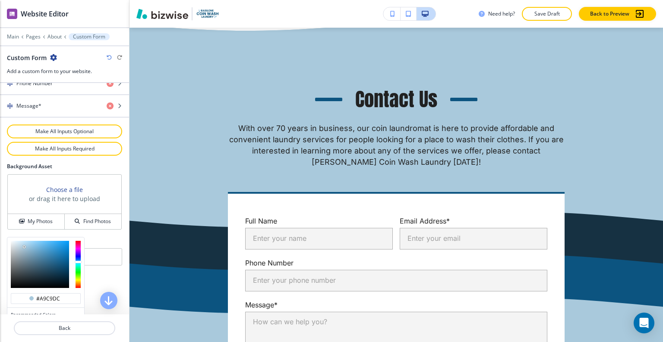
click at [19, 237] on div at bounding box center [45, 264] width 77 height 54
click at [22, 237] on div at bounding box center [45, 264] width 77 height 54
type input "#aac5d5"
click at [22, 244] on div at bounding box center [40, 264] width 58 height 47
type input "#aac5d5"
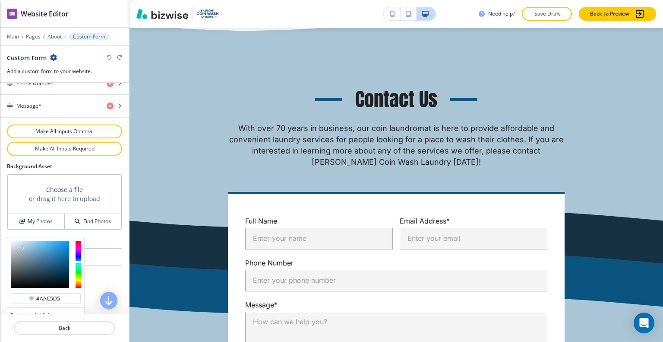
type input "#799db2"
click at [29, 250] on div at bounding box center [40, 264] width 58 height 47
type input "#7b9fb5"
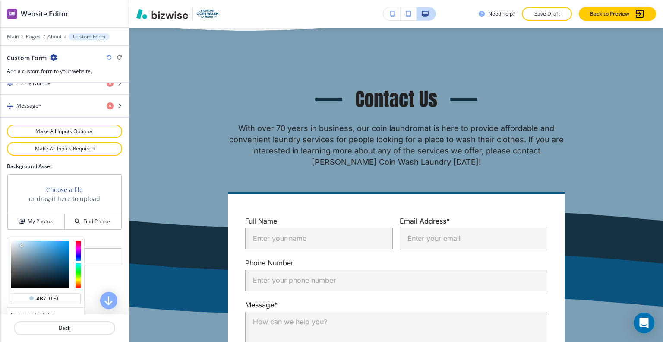
type input "#b5cfdf"
click at [21, 243] on div at bounding box center [40, 264] width 58 height 47
type input "#b5cddc"
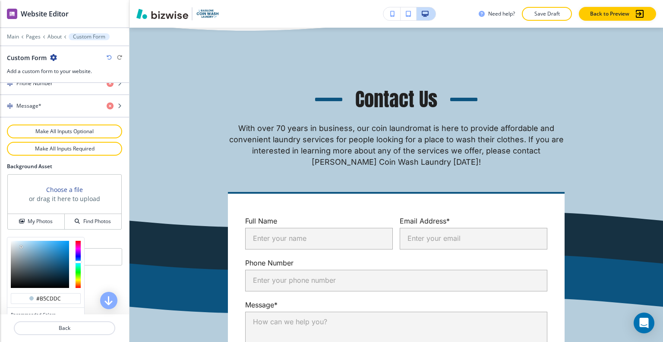
click at [20, 237] on div at bounding box center [45, 264] width 77 height 54
type input "#bfd1dc"
click at [19, 243] on div at bounding box center [40, 264] width 58 height 47
type input "#bfd1dc"
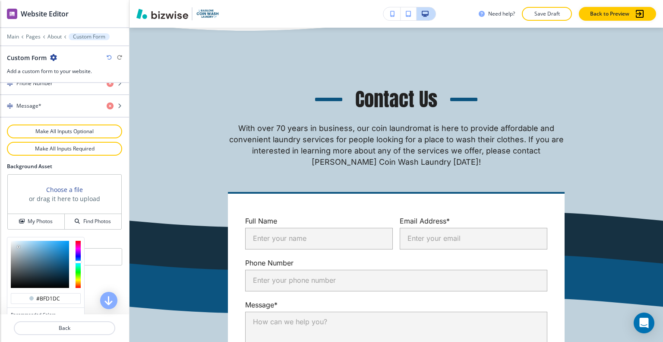
type input "#b8daef"
click at [24, 241] on div at bounding box center [40, 264] width 58 height 47
type input "#b8daef"
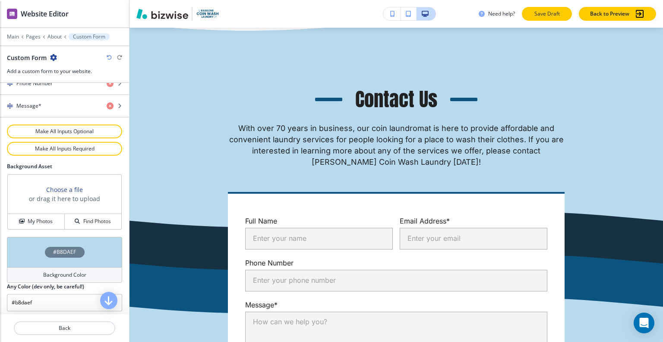
click at [553, 13] on p "Save Draft" at bounding box center [547, 14] width 28 height 8
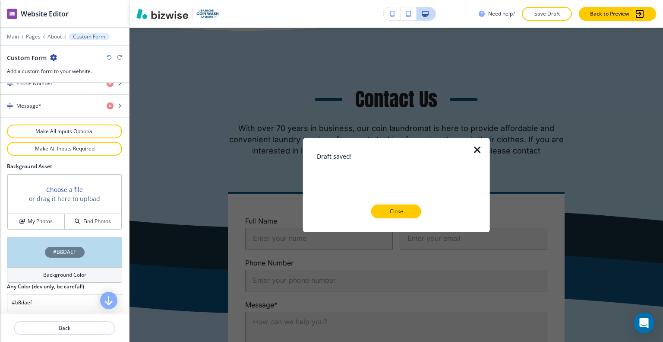
click at [400, 209] on p "Close" at bounding box center [397, 211] width 28 height 8
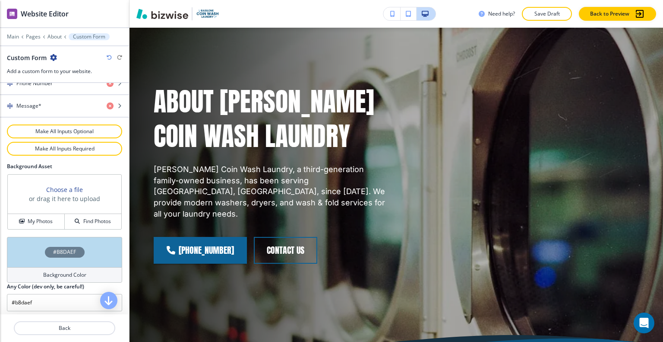
scroll to position [0, 0]
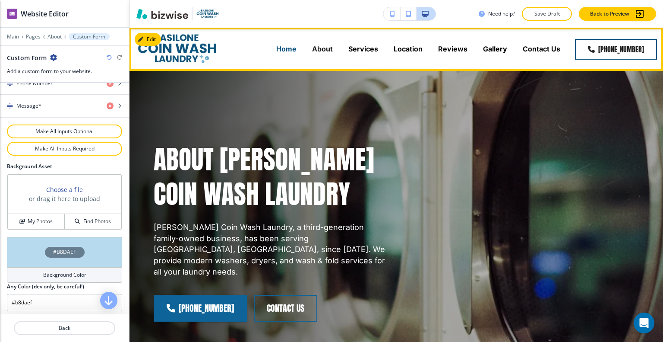
click at [287, 52] on p "Home" at bounding box center [286, 49] width 20 height 10
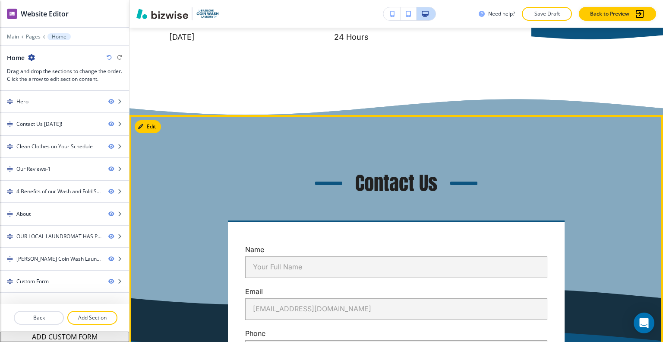
scroll to position [3196, 0]
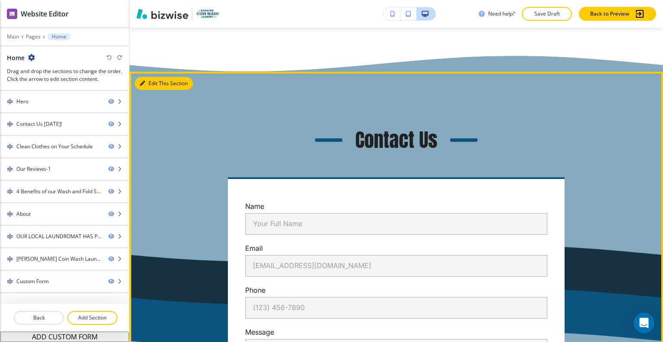
click at [154, 90] on button "Edit This Section" at bounding box center [164, 83] width 58 height 13
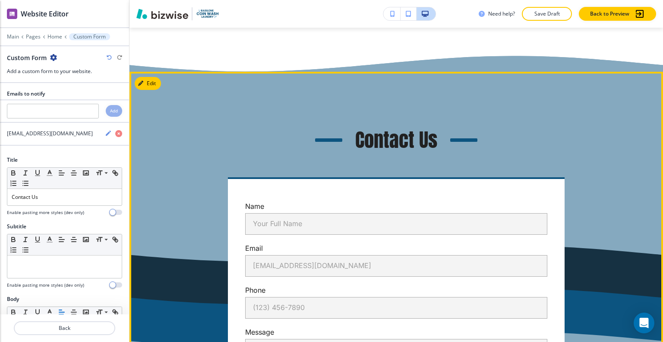
scroll to position [3248, 0]
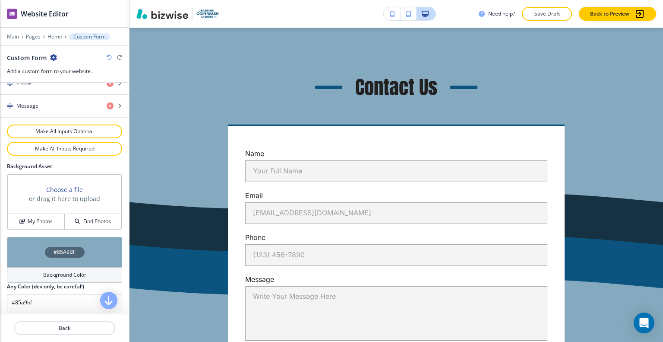
click at [34, 246] on div "#85A9BF" at bounding box center [64, 252] width 115 height 30
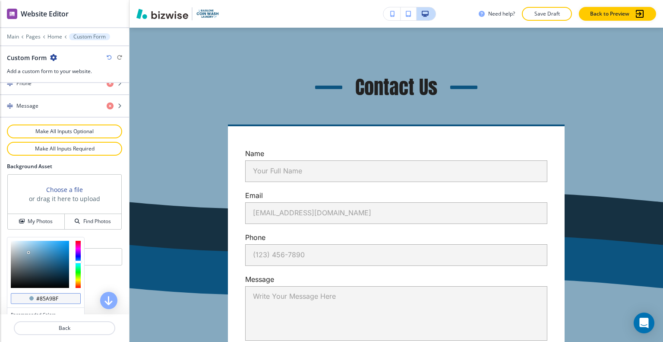
scroll to position [494, 0]
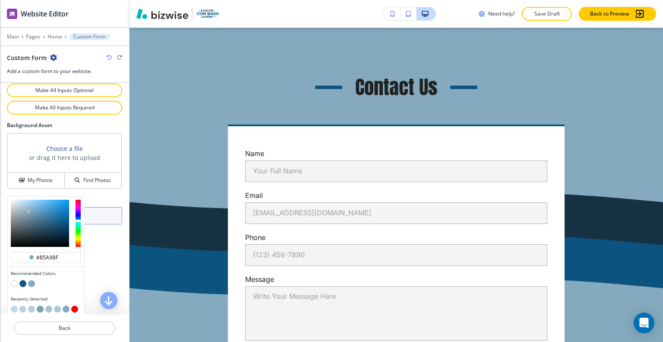
click at [14, 307] on button "button" at bounding box center [14, 308] width 7 height 7
type input "#b8daef"
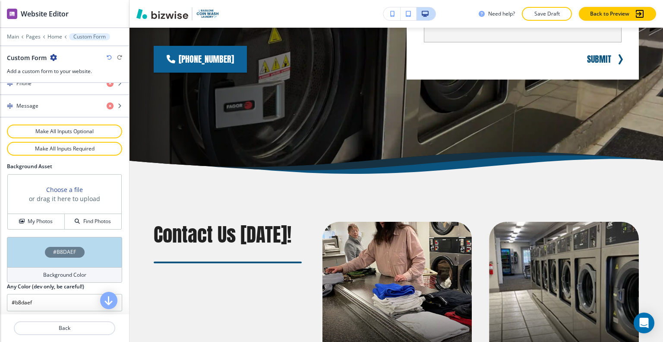
scroll to position [0, 0]
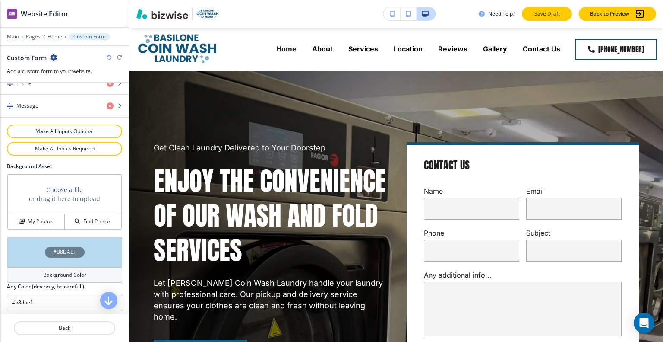
click at [555, 7] on button "Save Draft" at bounding box center [547, 14] width 50 height 14
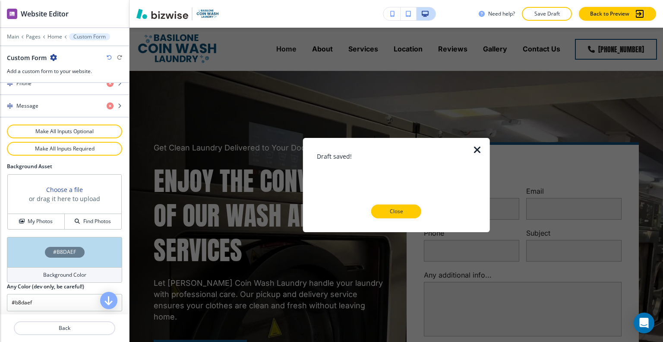
click at [408, 223] on div at bounding box center [396, 225] width 159 height 14
click at [408, 212] on p "Close" at bounding box center [397, 211] width 28 height 8
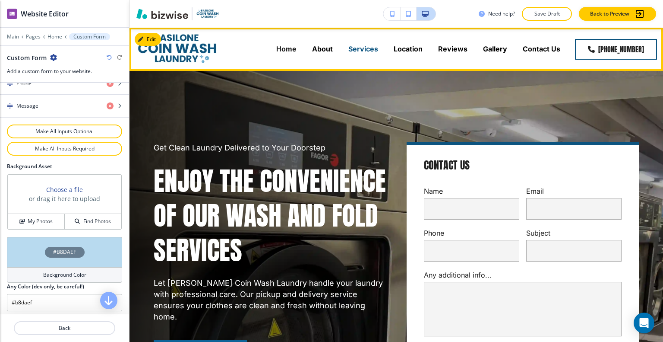
click at [370, 48] on p "Services" at bounding box center [364, 49] width 30 height 10
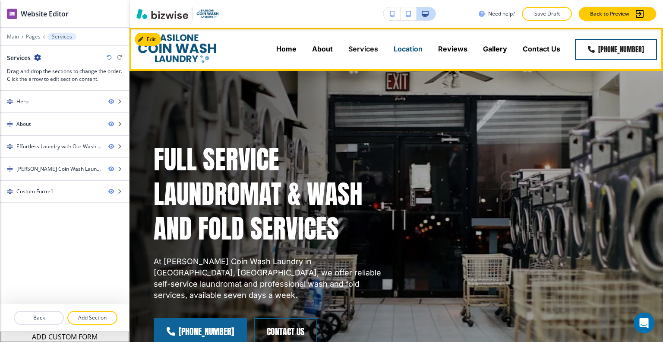
click at [412, 44] on p "Location" at bounding box center [408, 49] width 29 height 10
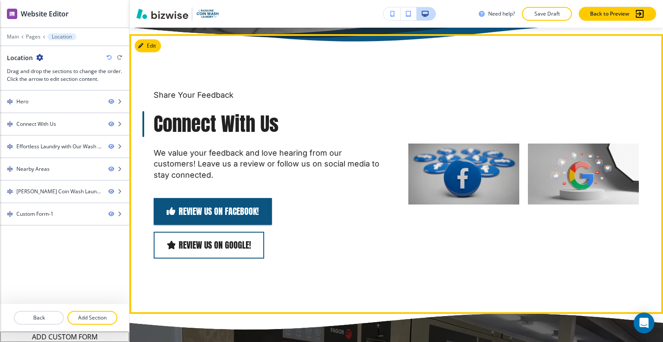
scroll to position [389, 0]
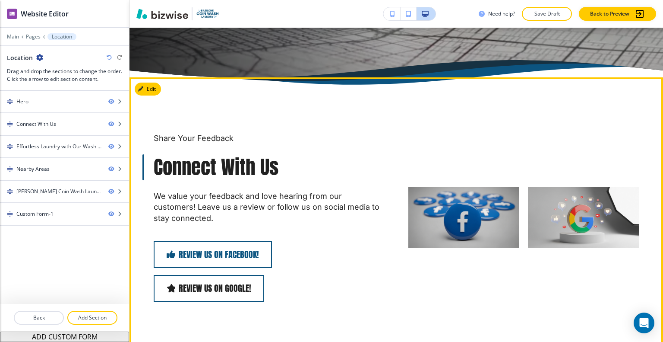
click at [238, 241] on link "Review Us On Facebook!" at bounding box center [213, 254] width 118 height 27
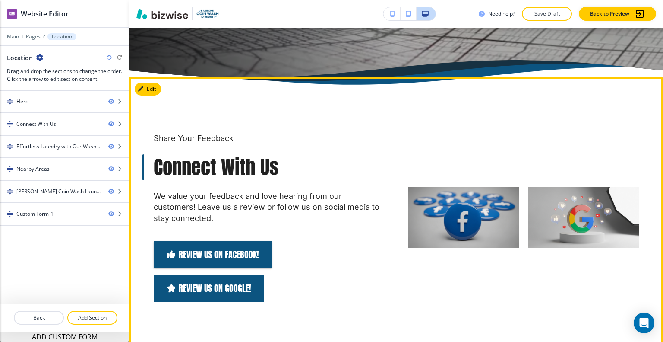
click at [230, 275] on link "Review Us On Google!" at bounding box center [209, 288] width 111 height 27
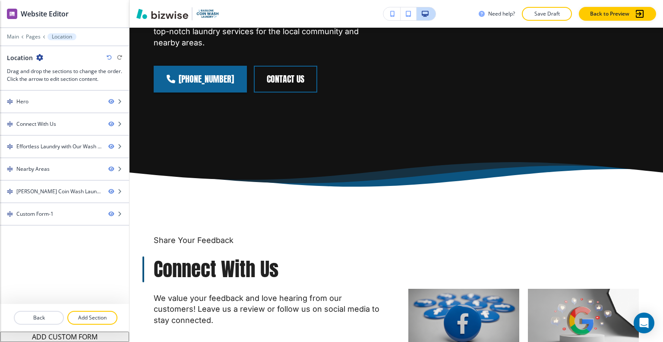
scroll to position [0, 0]
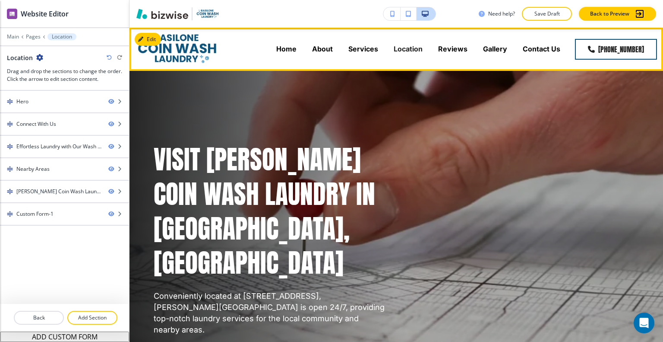
click at [448, 44] on div "Reviews" at bounding box center [453, 49] width 45 height 35
click at [451, 46] on p "Reviews" at bounding box center [452, 49] width 29 height 10
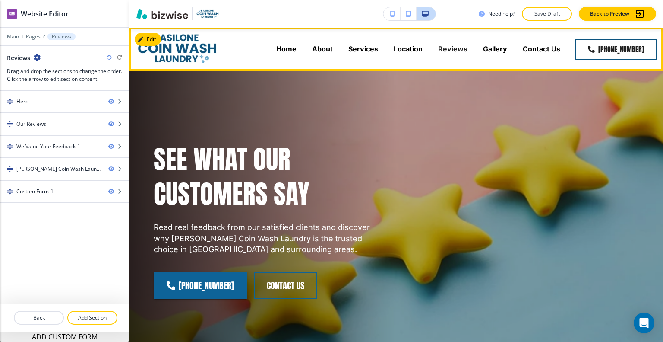
click at [425, 46] on div "Location" at bounding box center [408, 49] width 44 height 10
click at [415, 48] on p "Location" at bounding box center [408, 49] width 29 height 10
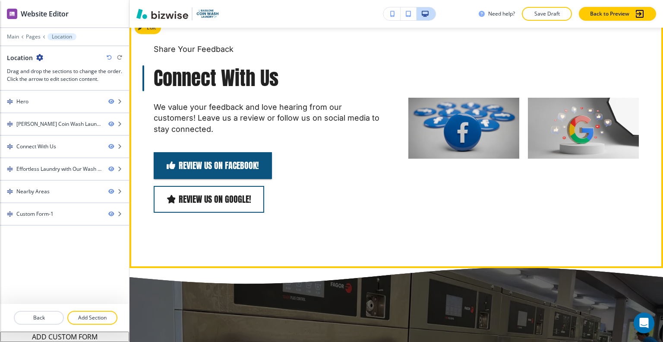
scroll to position [781, 0]
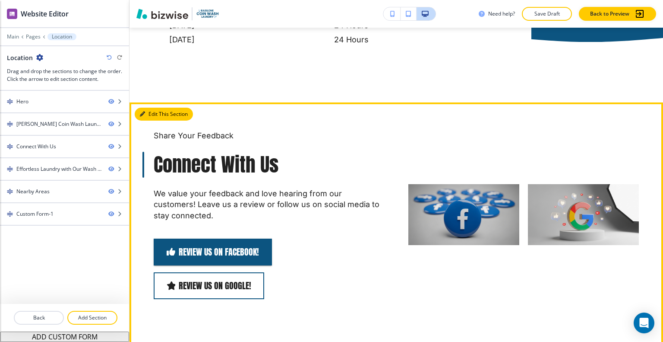
click at [151, 108] on button "Edit This Section" at bounding box center [164, 114] width 58 height 13
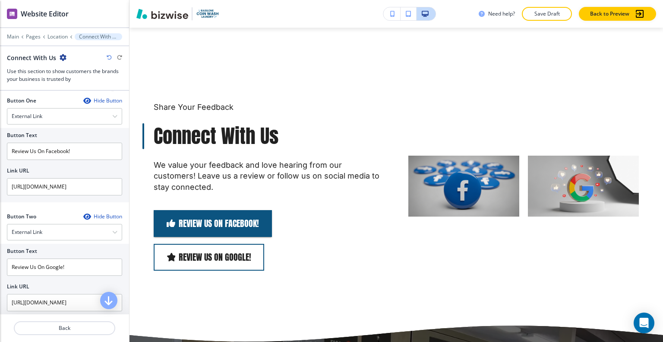
scroll to position [605, 0]
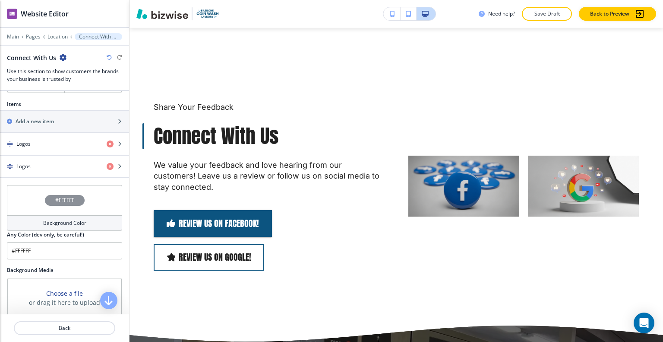
click at [25, 205] on div "#FFFFFF" at bounding box center [64, 200] width 115 height 30
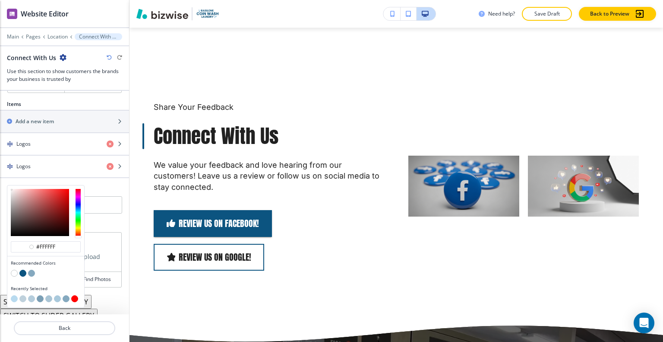
scroll to position [609, 0]
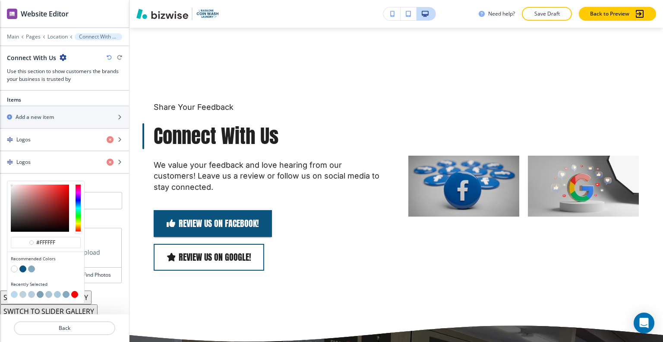
click at [10, 292] on div "Recently Selected" at bounding box center [45, 289] width 77 height 25
click at [12, 291] on button "button" at bounding box center [14, 294] width 7 height 7
type input "#b8daef"
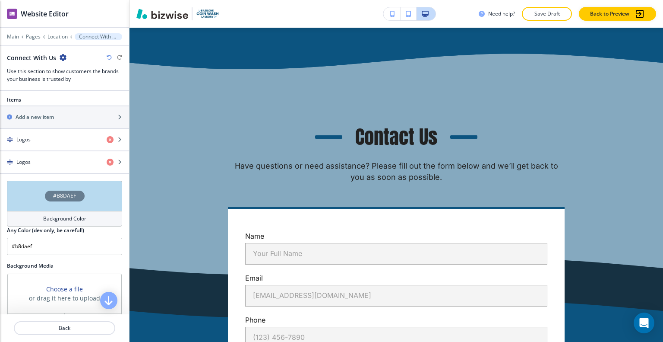
scroll to position [1709, 0]
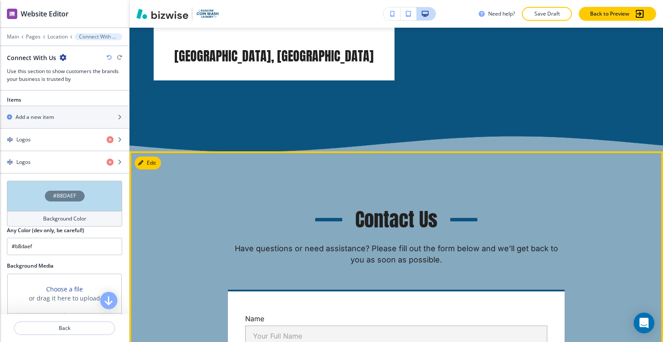
click at [149, 156] on button "Edit" at bounding box center [148, 162] width 26 height 13
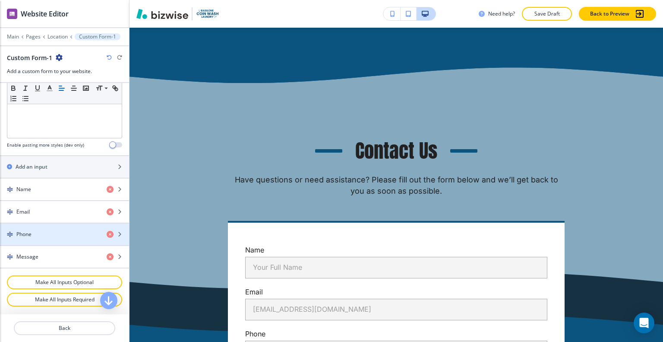
scroll to position [453, 0]
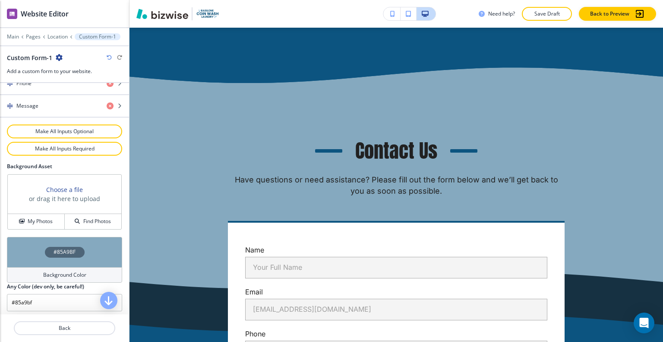
click at [26, 260] on div "#85A9BF" at bounding box center [64, 252] width 115 height 30
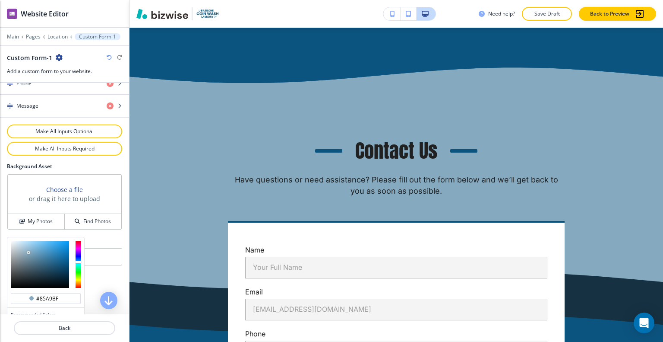
scroll to position [494, 0]
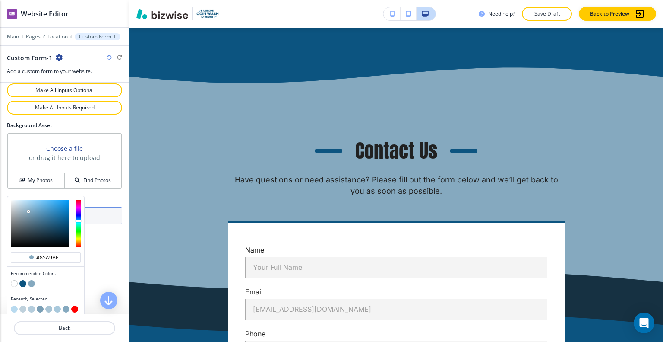
click at [13, 305] on button "button" at bounding box center [14, 308] width 7 height 7
type input "#b8daef"
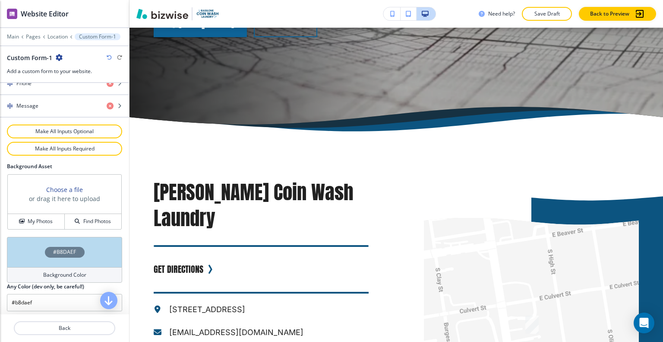
scroll to position [0, 0]
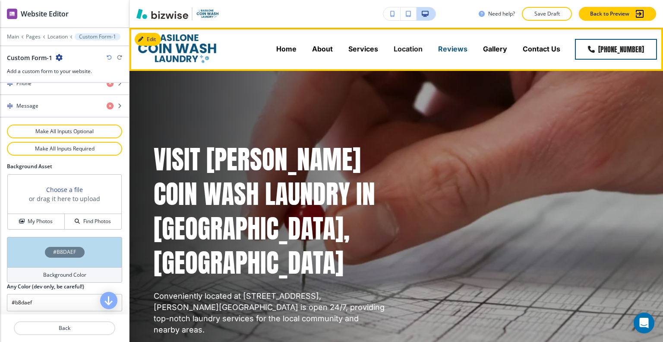
click at [454, 46] on p "Reviews" at bounding box center [452, 49] width 29 height 10
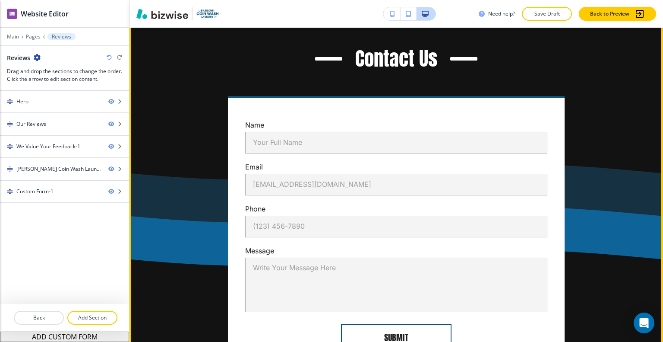
scroll to position [1900, 0]
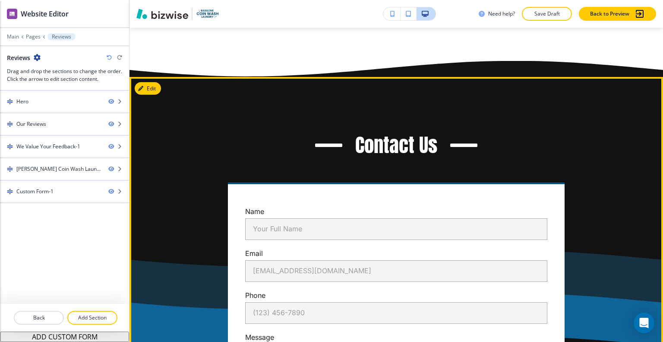
click at [154, 82] on button "Edit" at bounding box center [148, 88] width 26 height 13
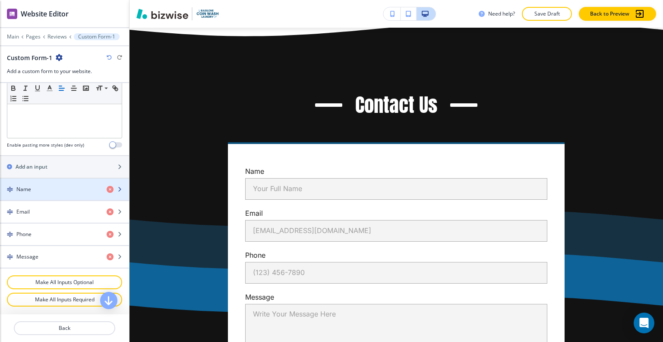
scroll to position [453, 0]
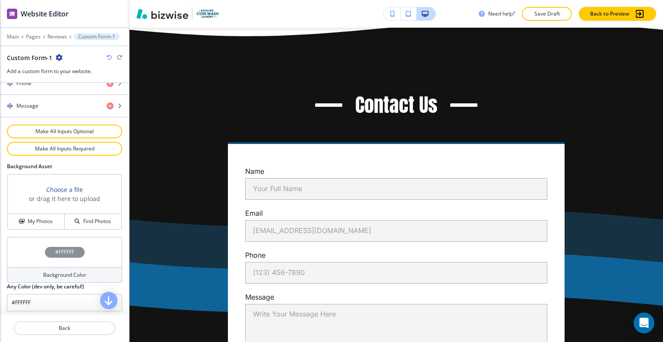
click at [31, 256] on div "#FFFFFF" at bounding box center [64, 252] width 115 height 30
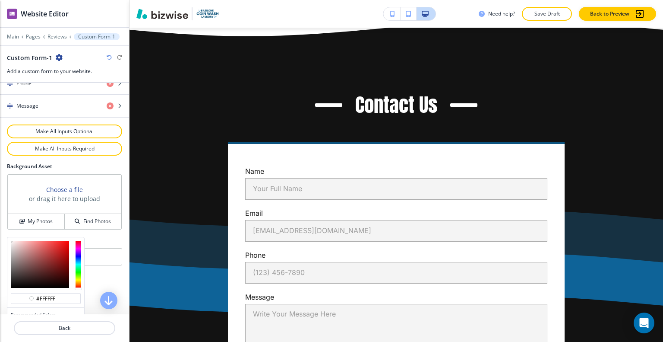
scroll to position [494, 0]
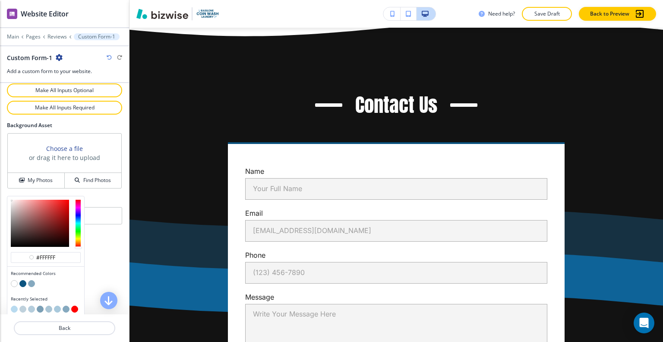
click at [16, 305] on button "button" at bounding box center [14, 308] width 7 height 7
type input "#b8daef"
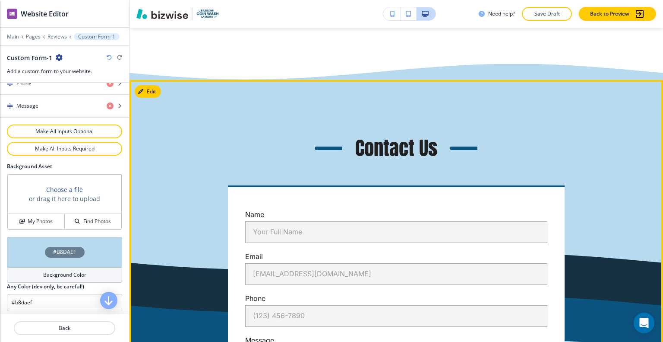
scroll to position [1768, 0]
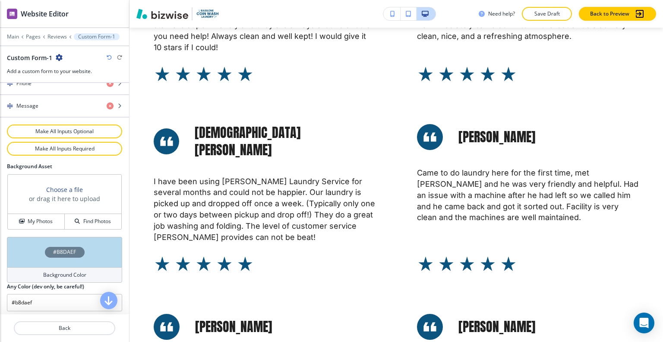
scroll to position [0, 0]
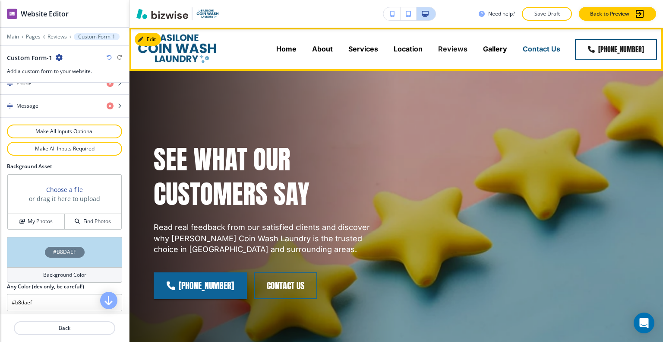
click at [541, 47] on p "Contact Us" at bounding box center [542, 49] width 38 height 10
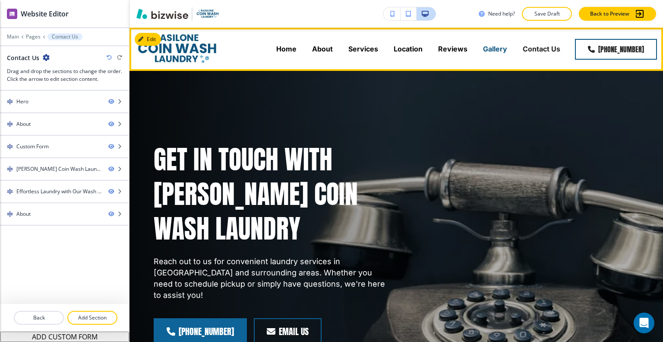
click at [494, 46] on p "Gallery" at bounding box center [495, 49] width 24 height 10
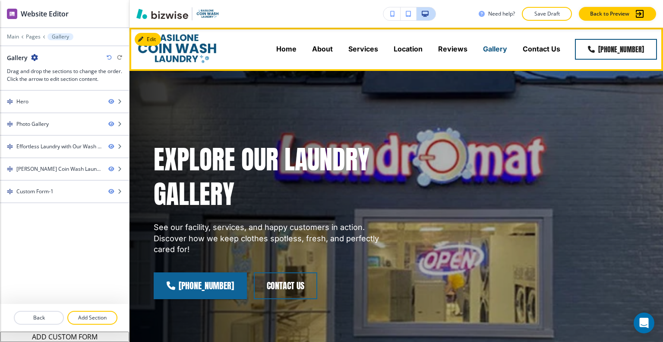
click at [501, 46] on p "Gallery" at bounding box center [495, 49] width 24 height 10
click at [536, 51] on p "Contact Us" at bounding box center [542, 49] width 38 height 10
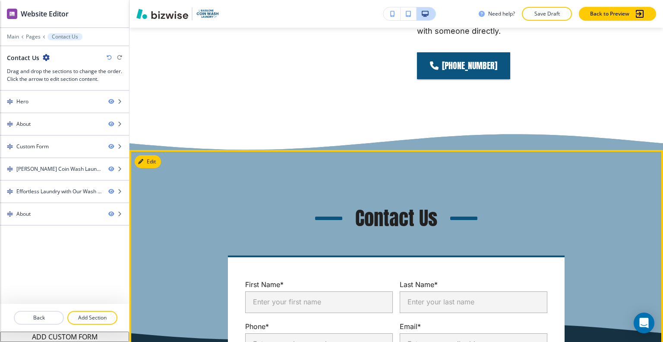
scroll to position [734, 0]
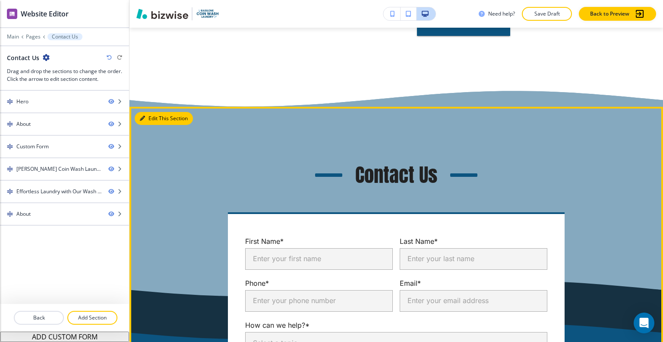
click at [152, 112] on button "Edit This Section" at bounding box center [164, 118] width 58 height 13
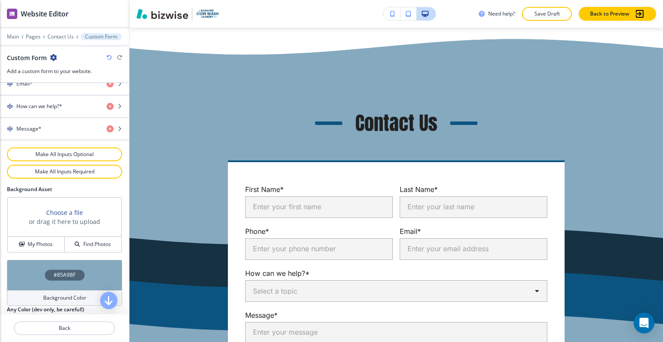
scroll to position [498, 0]
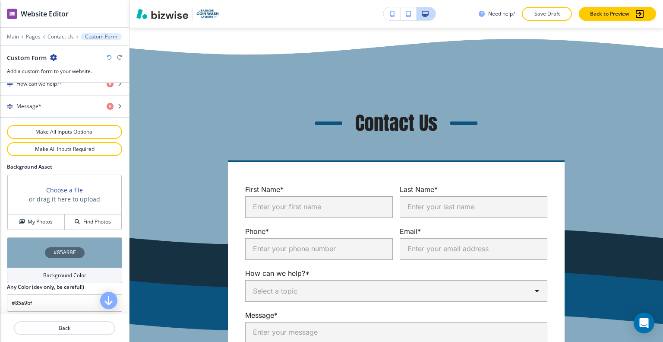
click at [32, 240] on div "#85A9BF" at bounding box center [64, 252] width 115 height 30
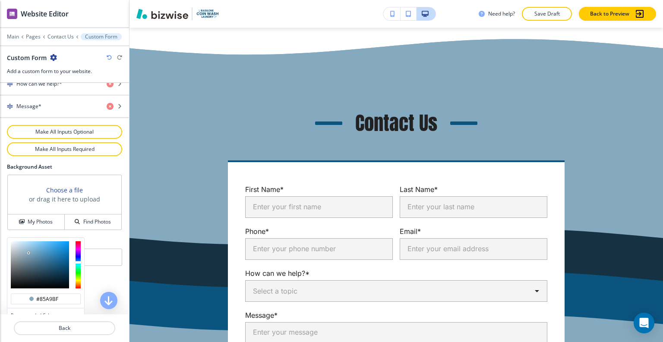
scroll to position [539, 0]
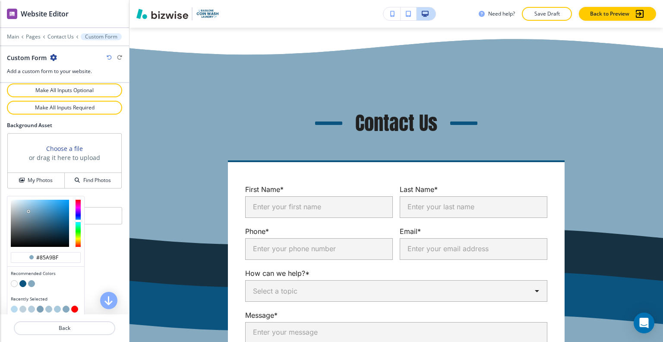
click at [16, 305] on button "button" at bounding box center [14, 308] width 7 height 7
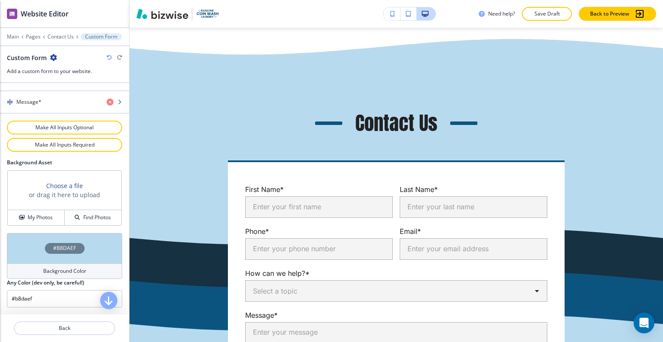
type input "#b8daef"
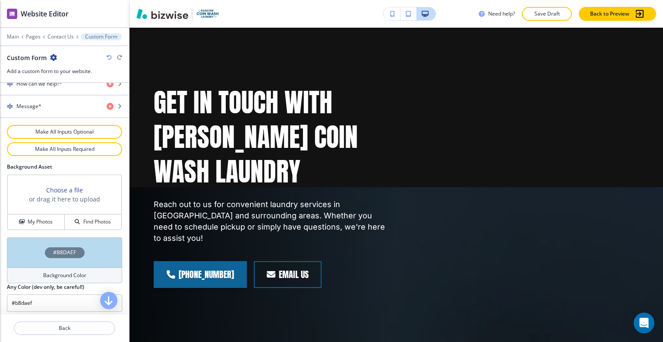
scroll to position [0, 0]
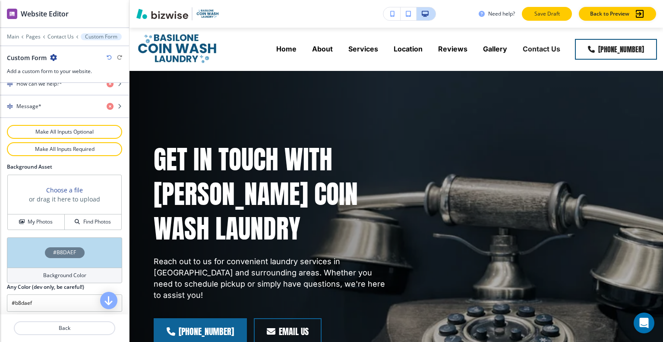
drag, startPoint x: 539, startPoint y: 6, endPoint x: 539, endPoint y: 20, distance: 13.4
click at [539, 20] on div "Need help? Save Draft Back to Preview" at bounding box center [397, 14] width 534 height 28
click at [539, 20] on button "Save Draft" at bounding box center [547, 14] width 50 height 14
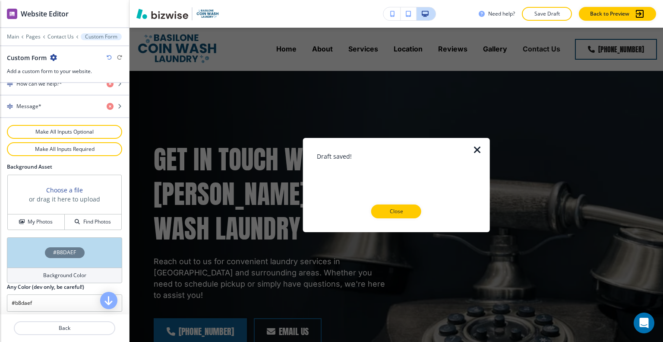
click at [405, 211] on p "Close" at bounding box center [397, 211] width 28 height 8
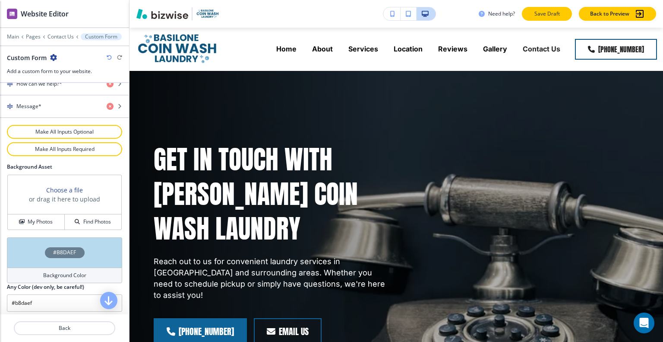
click at [537, 15] on p "Save Draft" at bounding box center [547, 14] width 28 height 8
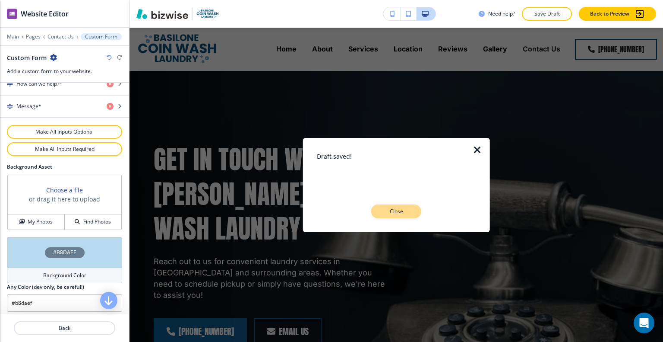
click at [395, 211] on p "Close" at bounding box center [397, 211] width 28 height 8
